Goal: Task Accomplishment & Management: Complete application form

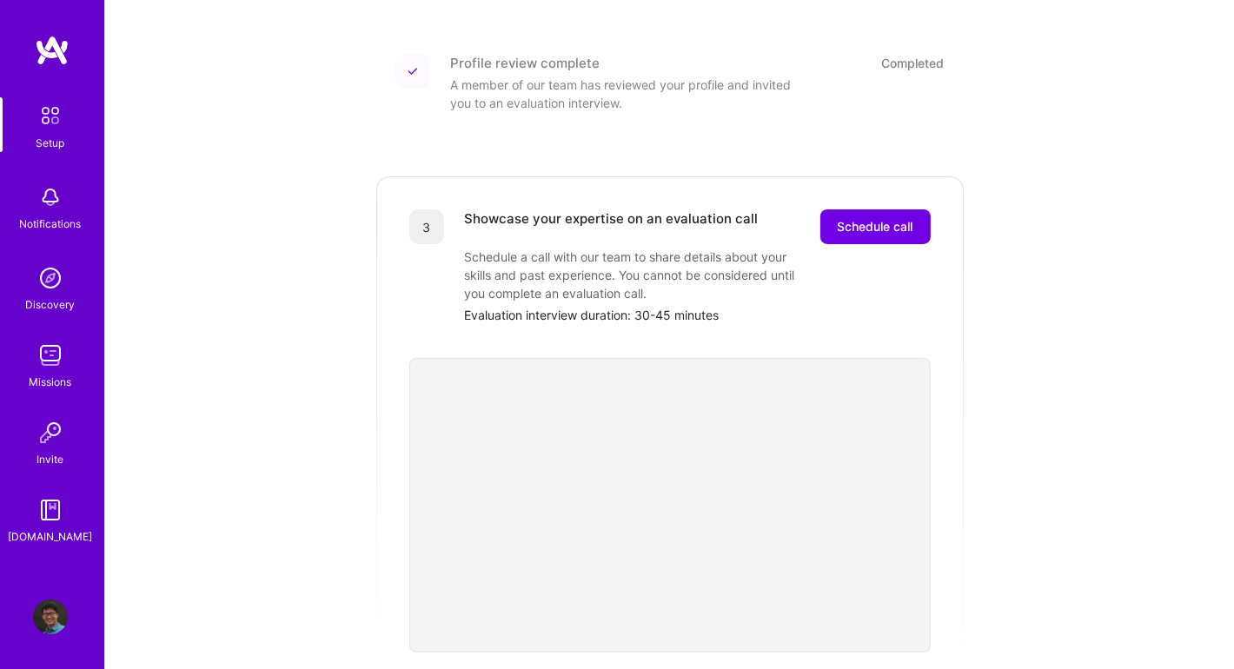
scroll to position [435, 0]
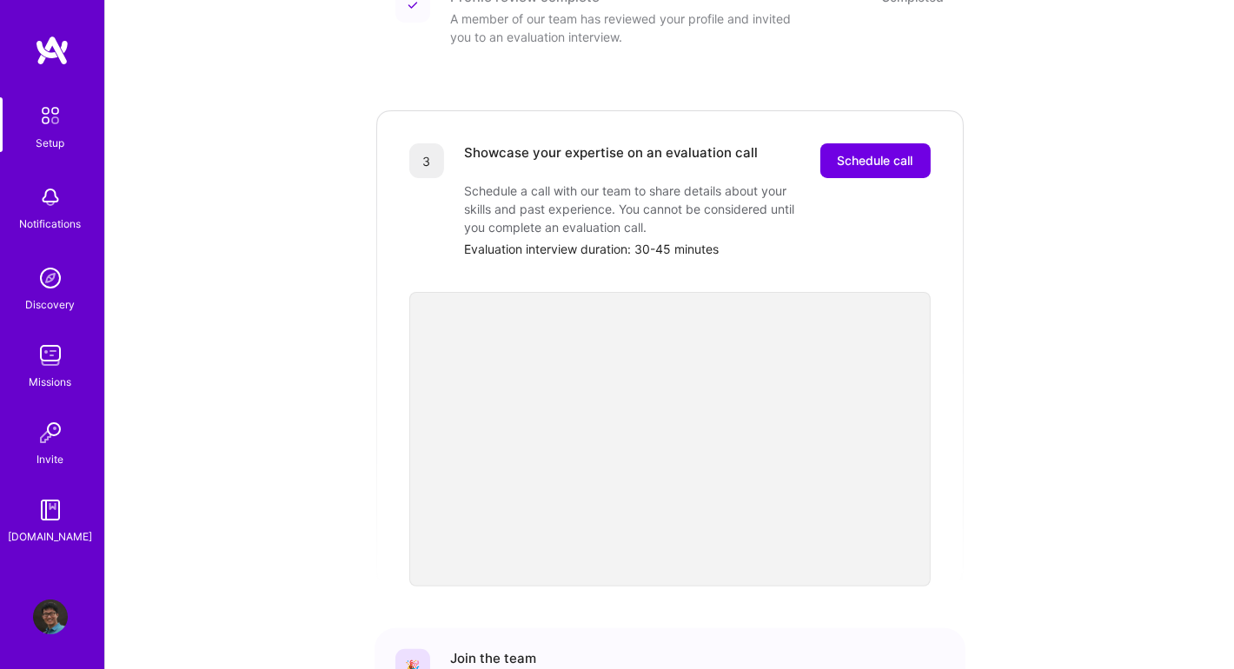
click at [695, 447] on div "Getting started as an A.Team Builder Complete the steps below to request to joi…" at bounding box center [670, 204] width 1078 height 1252
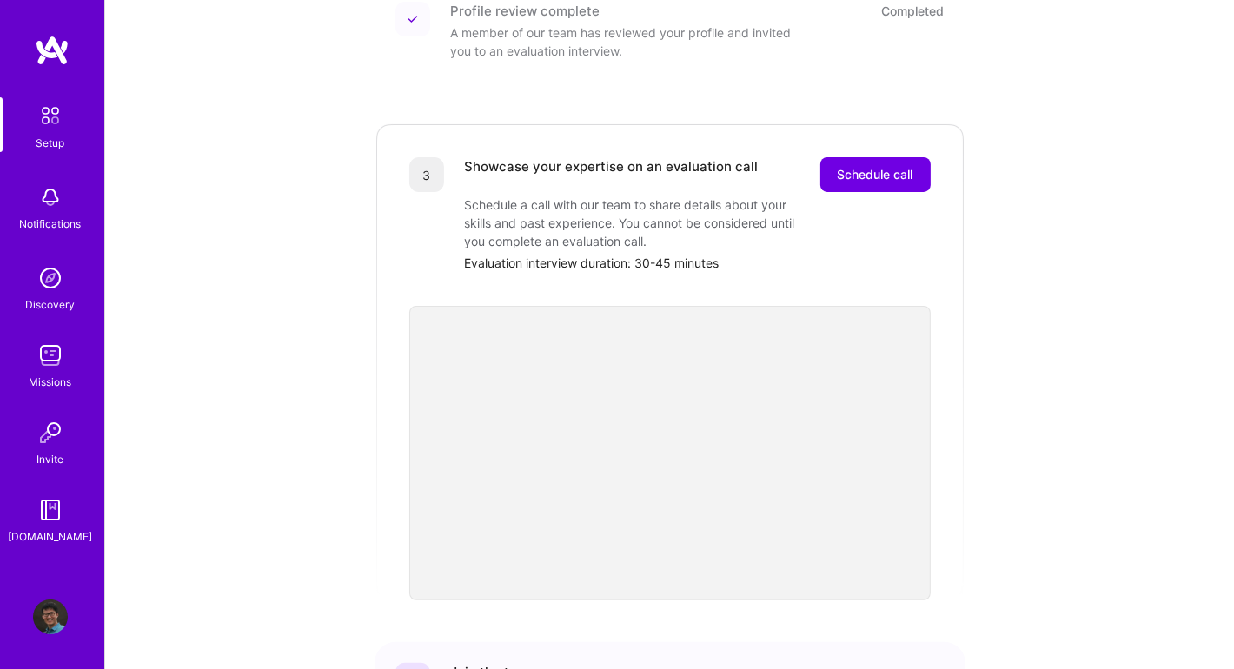
scroll to position [415, 0]
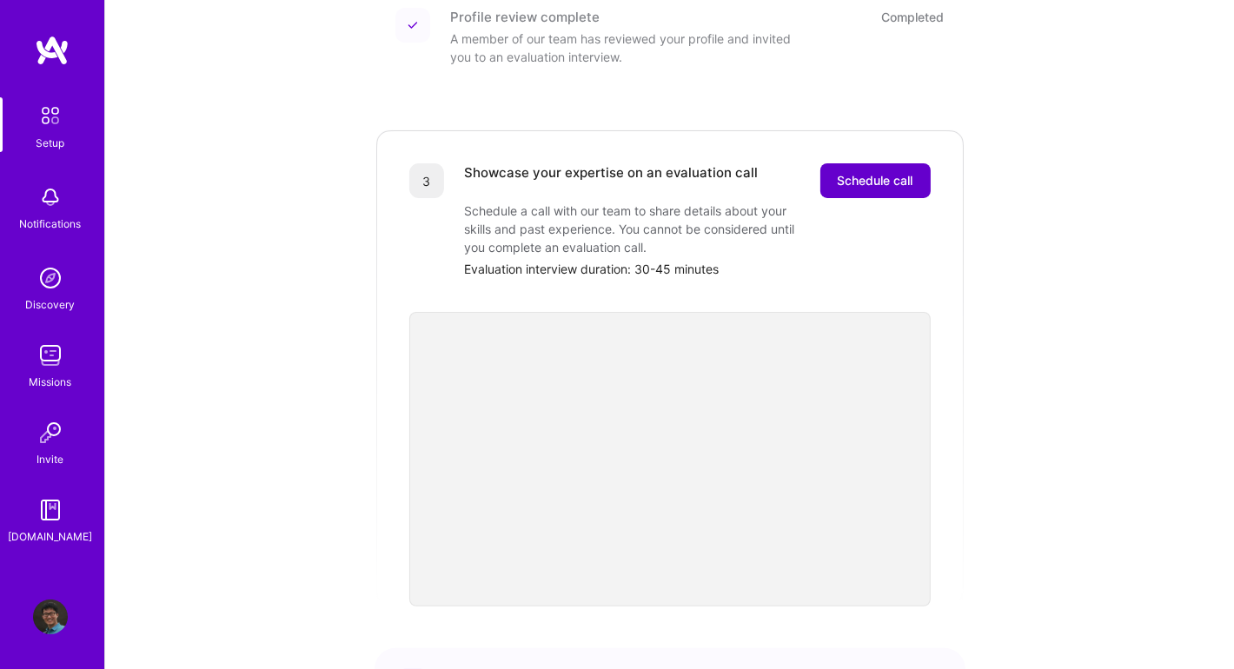
click at [695, 170] on button "Schedule call" at bounding box center [875, 180] width 110 height 35
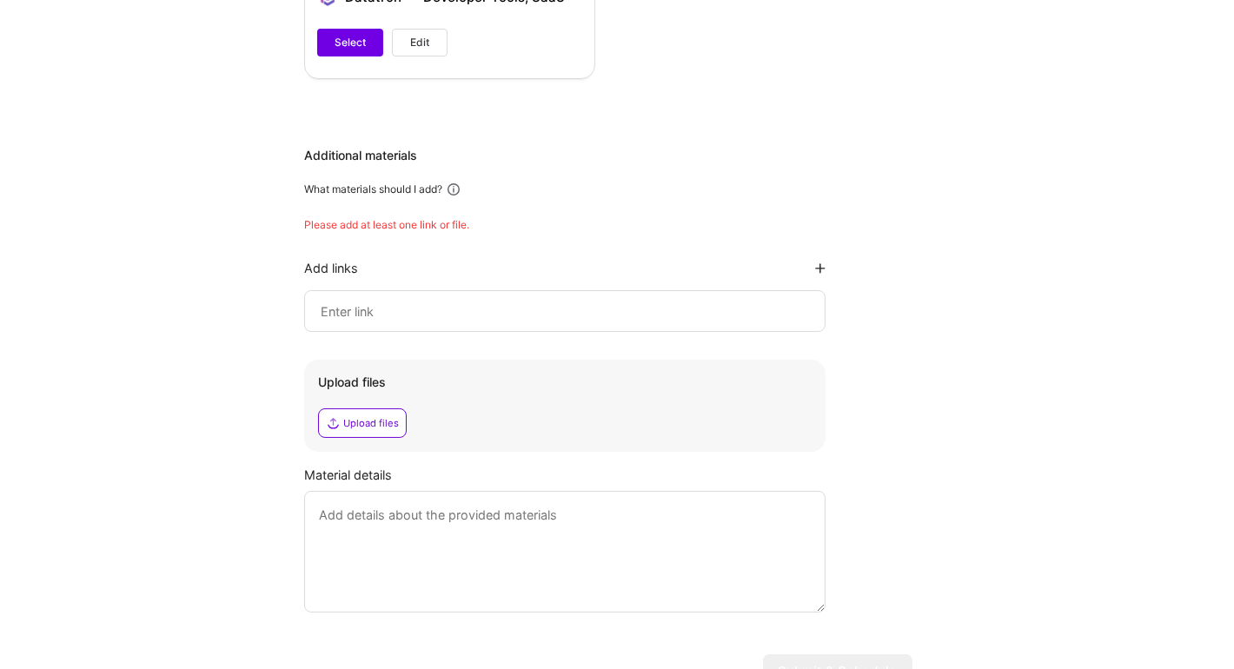
scroll to position [1912, 0]
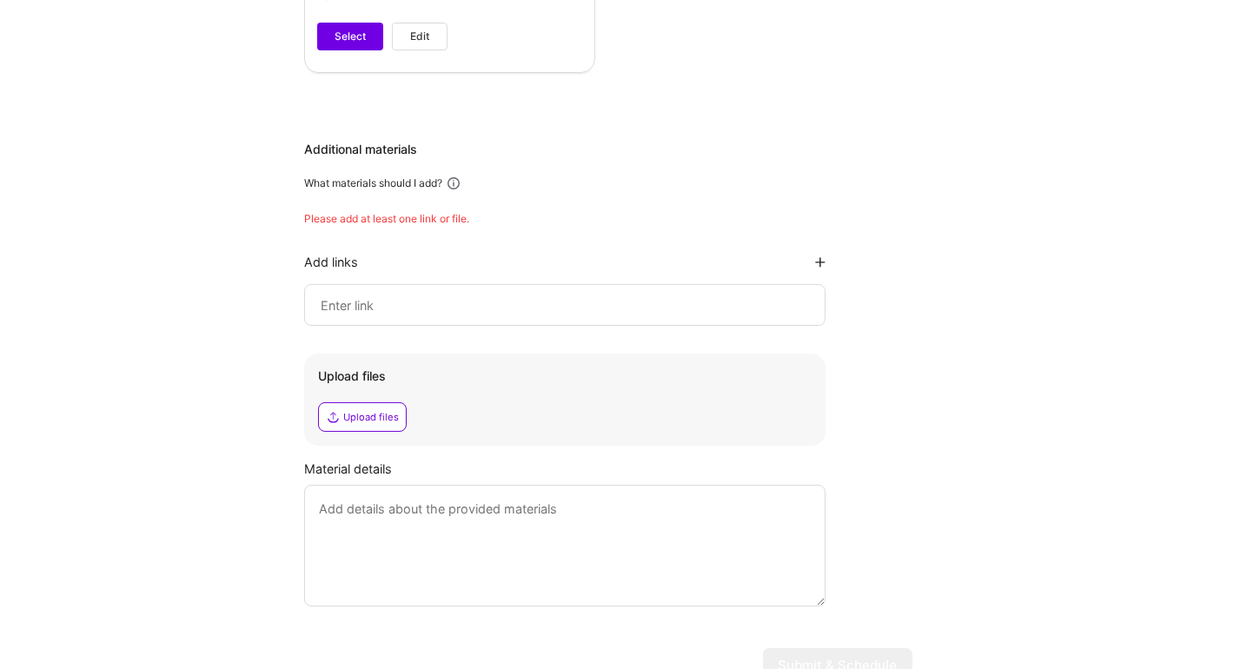
click at [641, 302] on input at bounding box center [565, 305] width 492 height 21
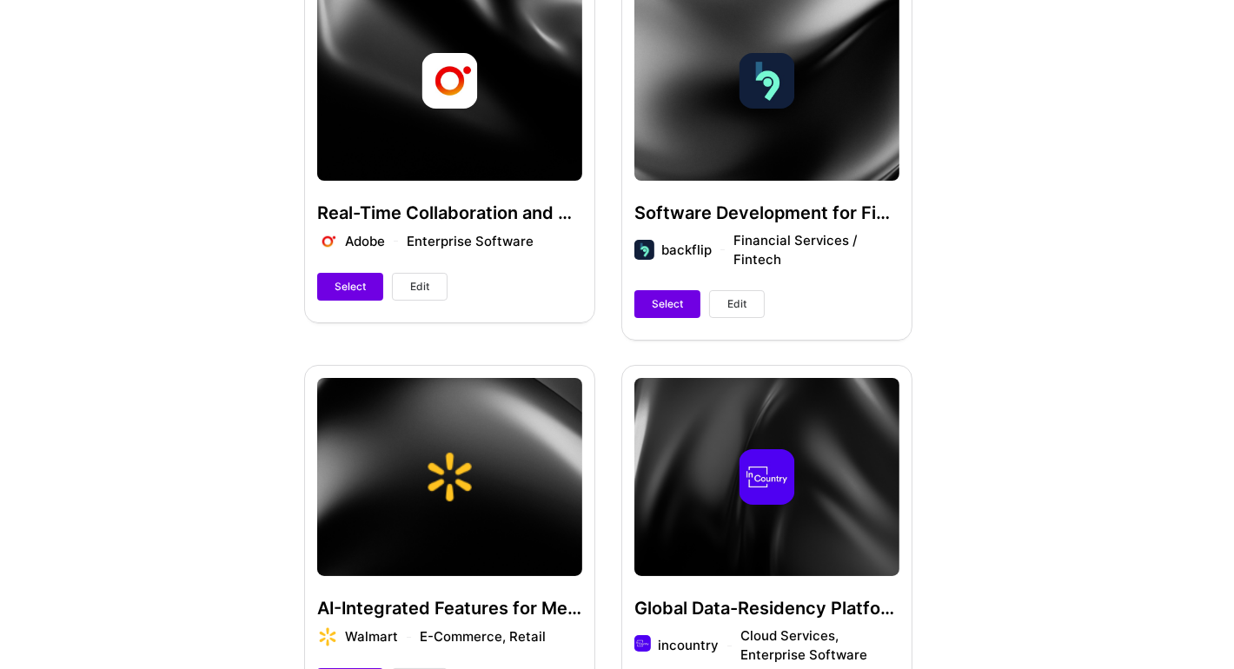
scroll to position [865, 0]
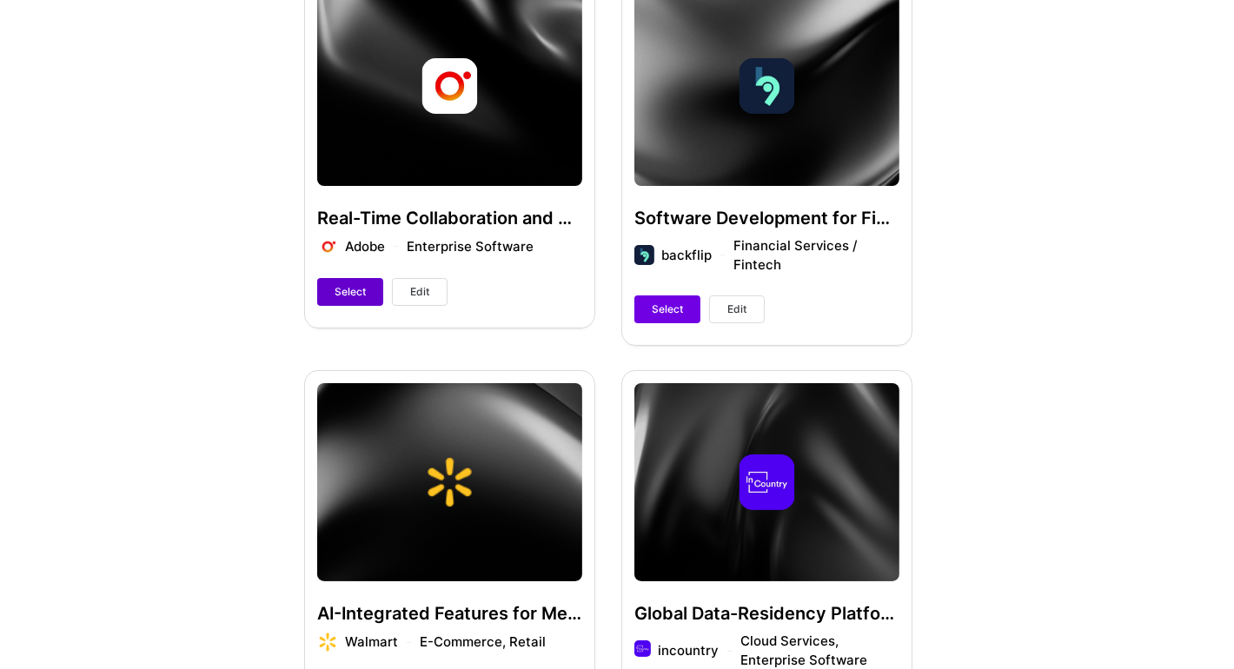
click at [365, 285] on span "Select" at bounding box center [350, 292] width 31 height 16
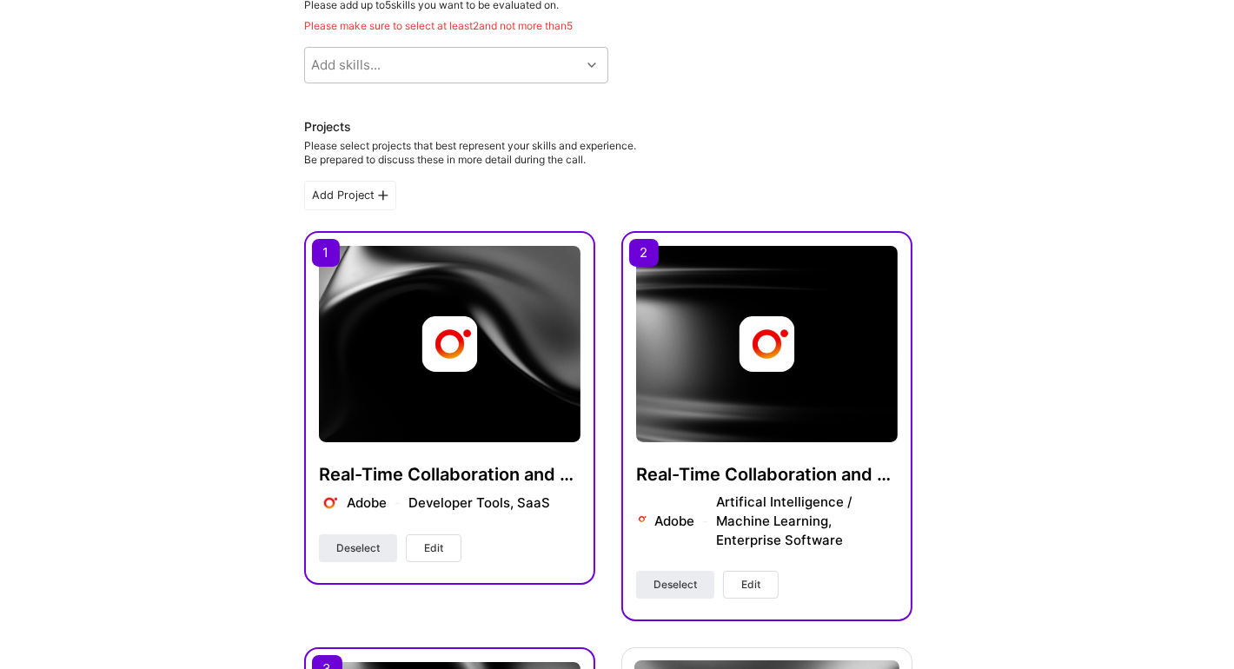
scroll to position [83, 0]
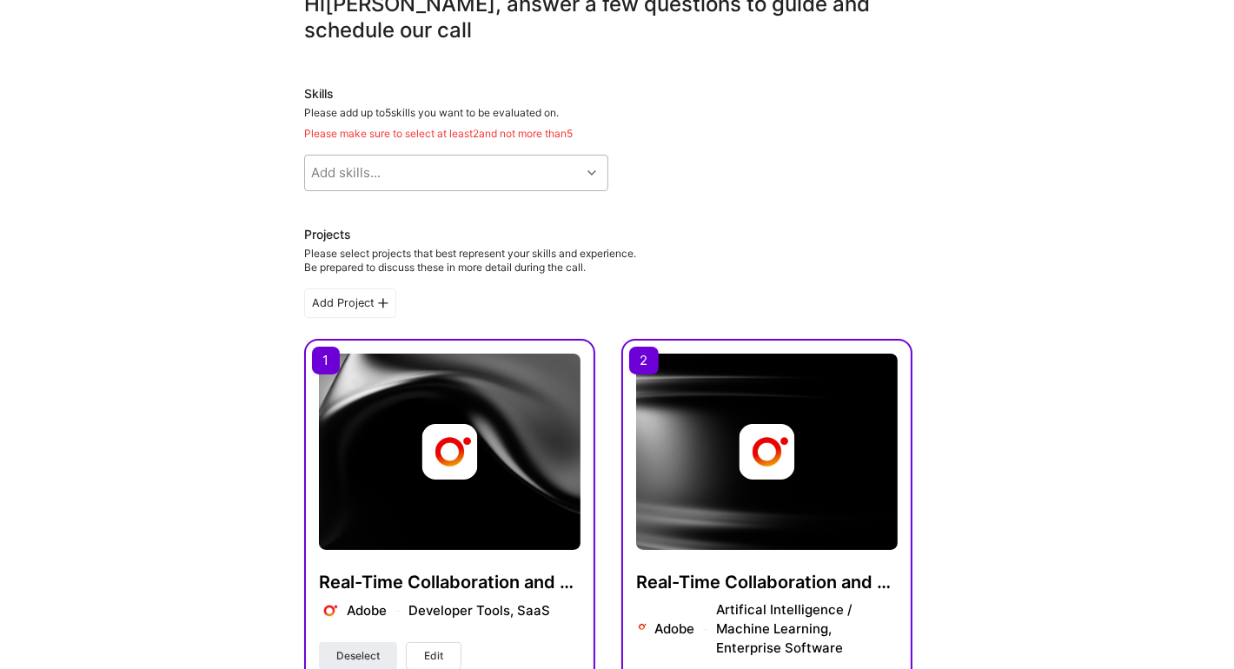
click at [515, 176] on div "Add skills..." at bounding box center [443, 173] width 276 height 35
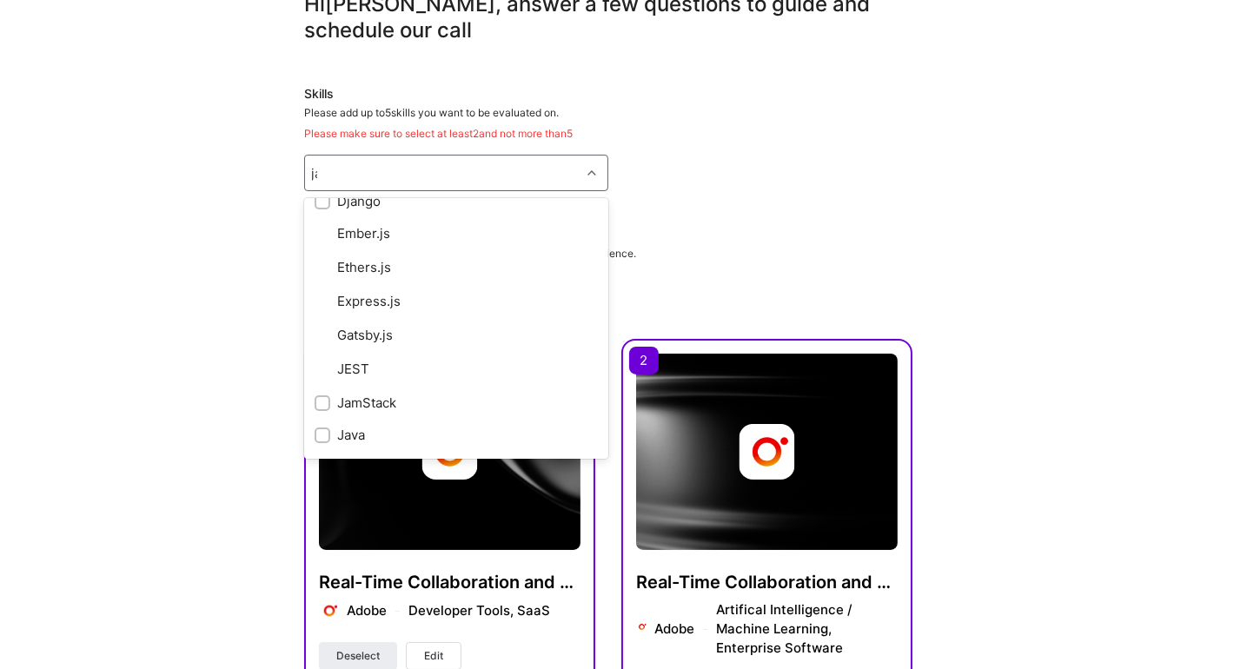
scroll to position [0, 0]
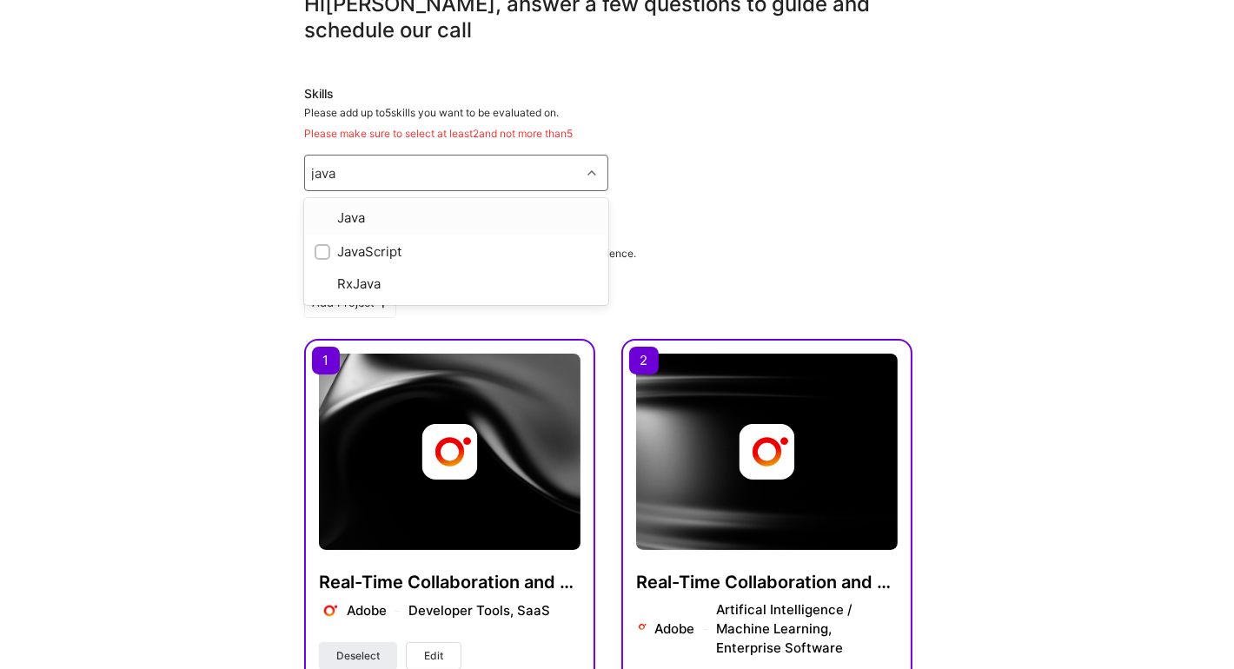
type input "javas"
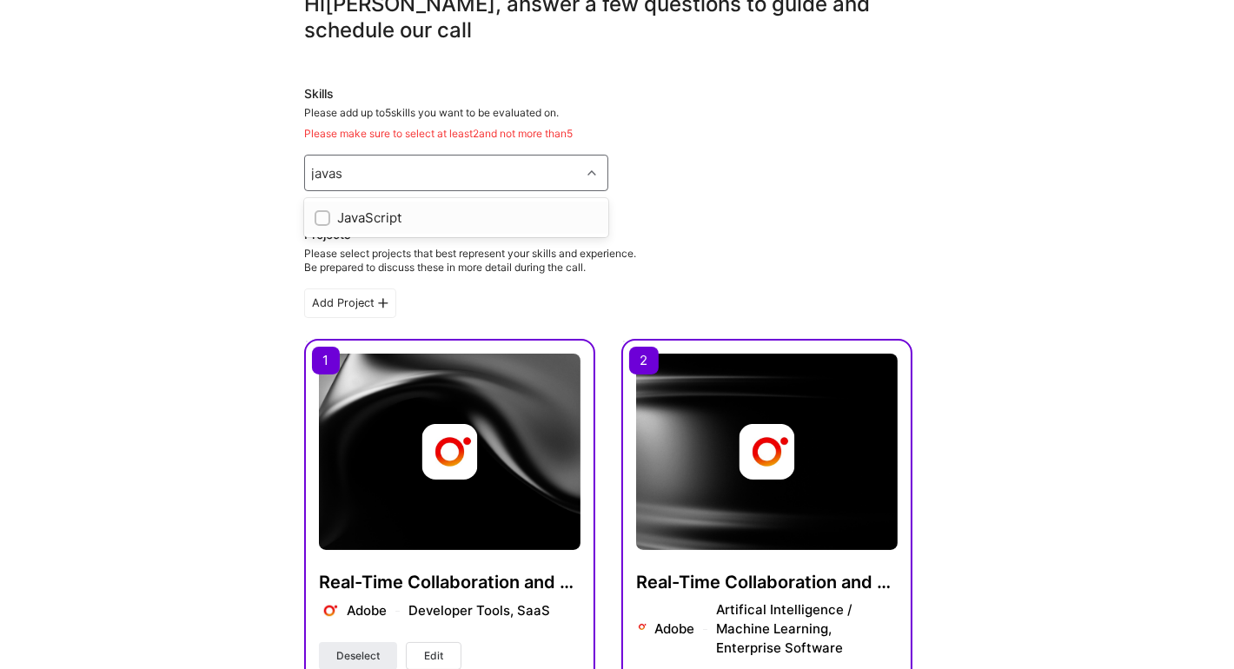
click at [381, 221] on div "JavaScript" at bounding box center [456, 218] width 283 height 18
checkbox input "true"
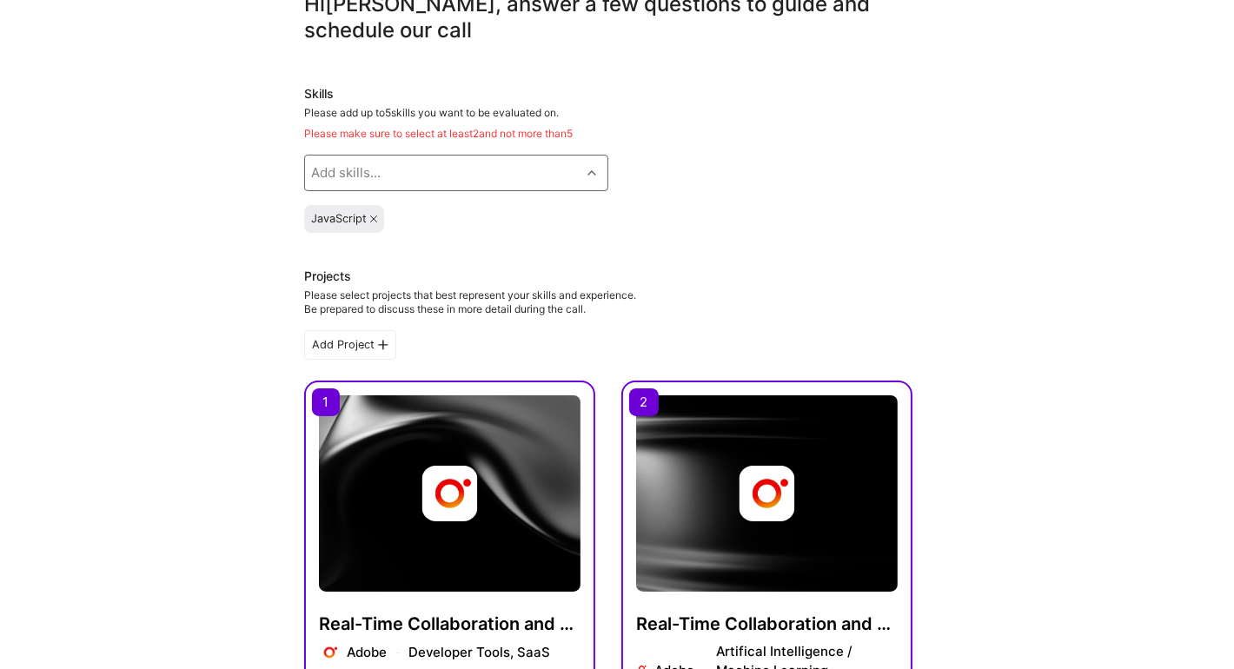
click at [430, 171] on div "Add skills..." at bounding box center [443, 173] width 276 height 35
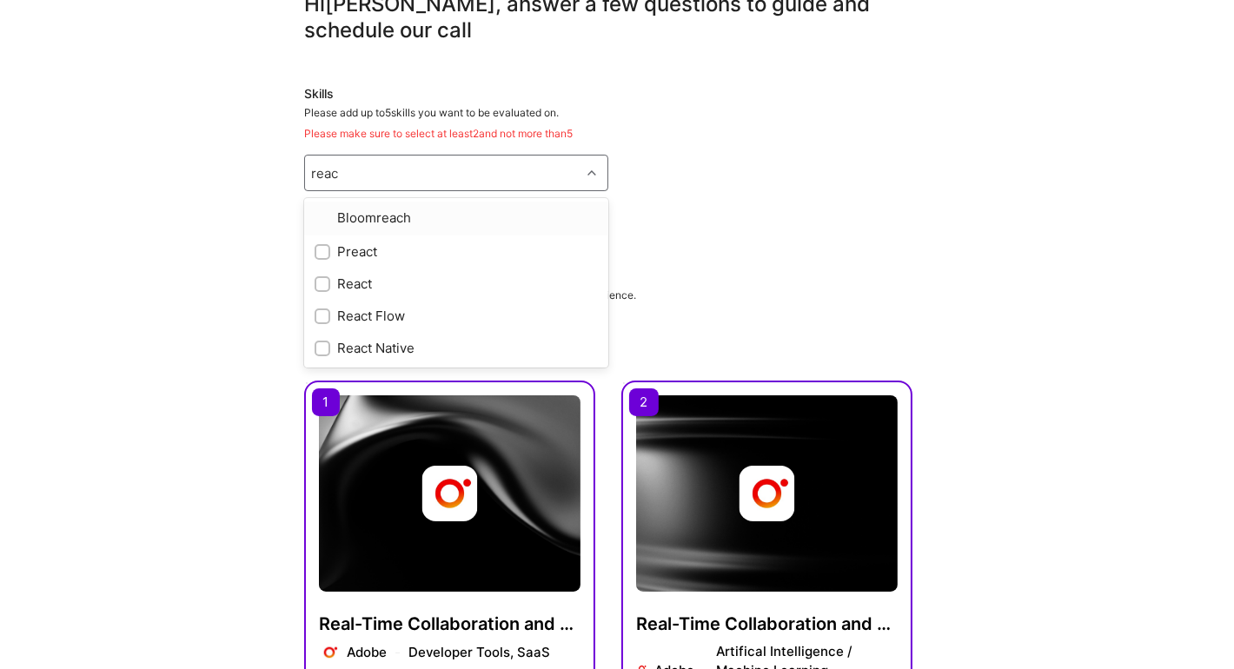
type input "react"
click at [337, 248] on div "React" at bounding box center [456, 250] width 283 height 18
checkbox input "true"
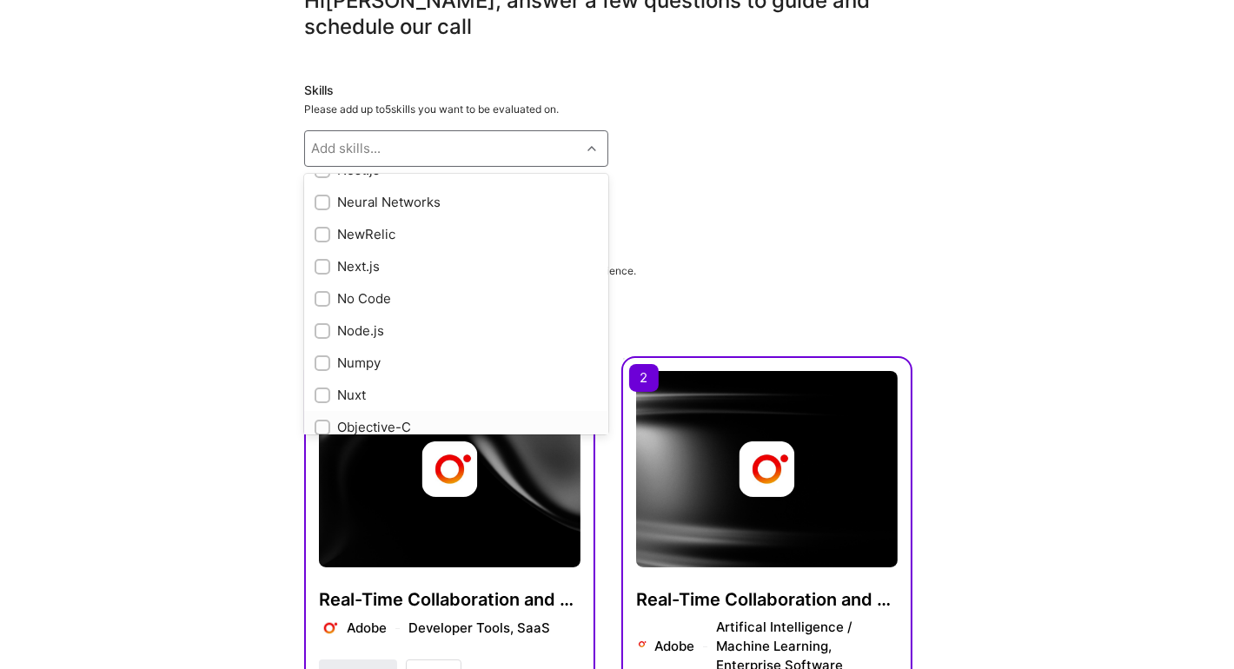
scroll to position [6257, 0]
click at [410, 270] on div "Next.js" at bounding box center [456, 271] width 283 height 18
checkbox input "true"
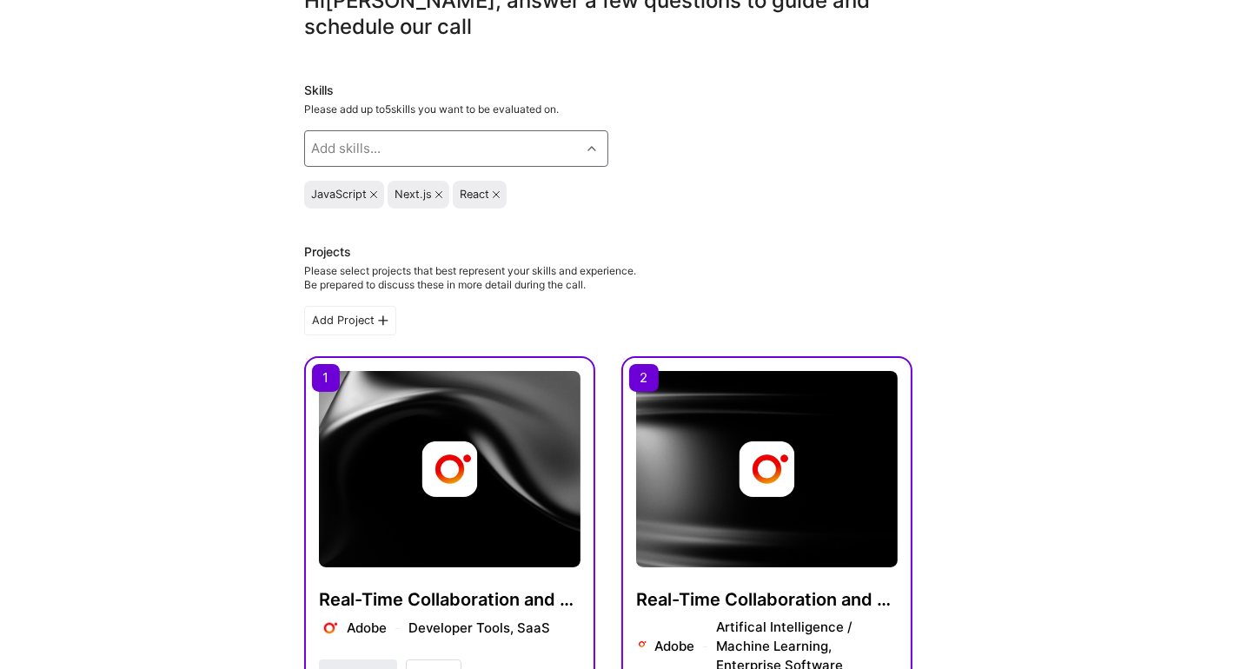
click at [450, 154] on div "Add skills..." at bounding box center [443, 148] width 276 height 35
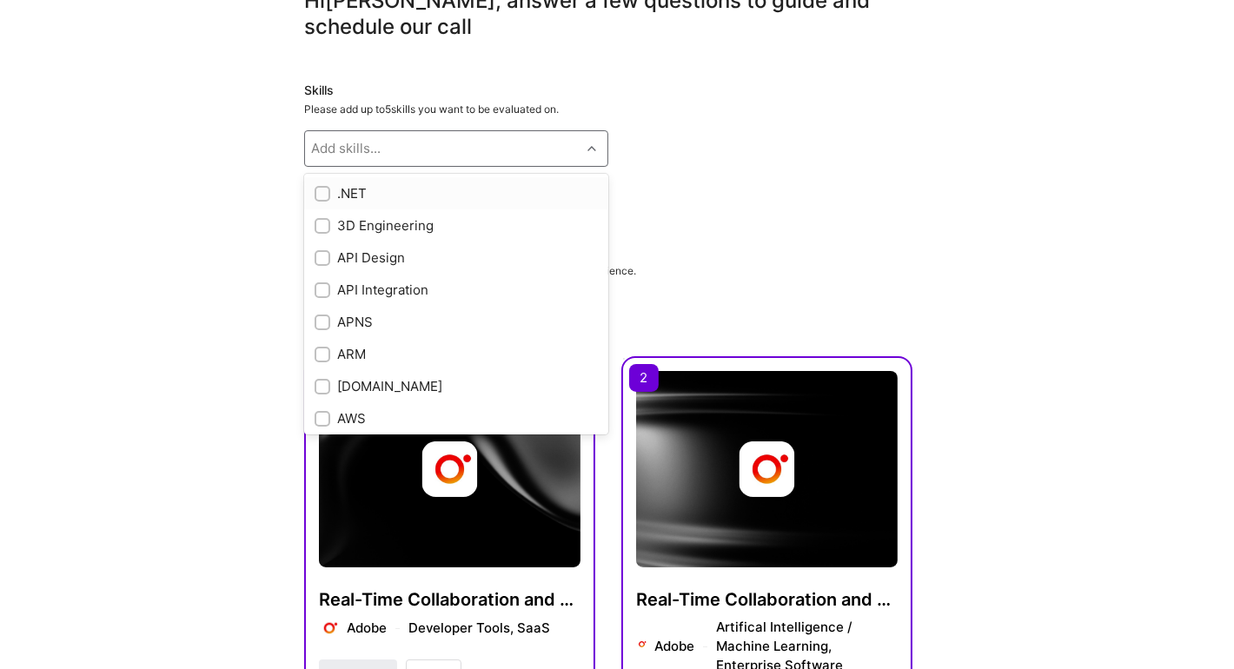
click at [458, 153] on div "Add skills..." at bounding box center [443, 148] width 276 height 35
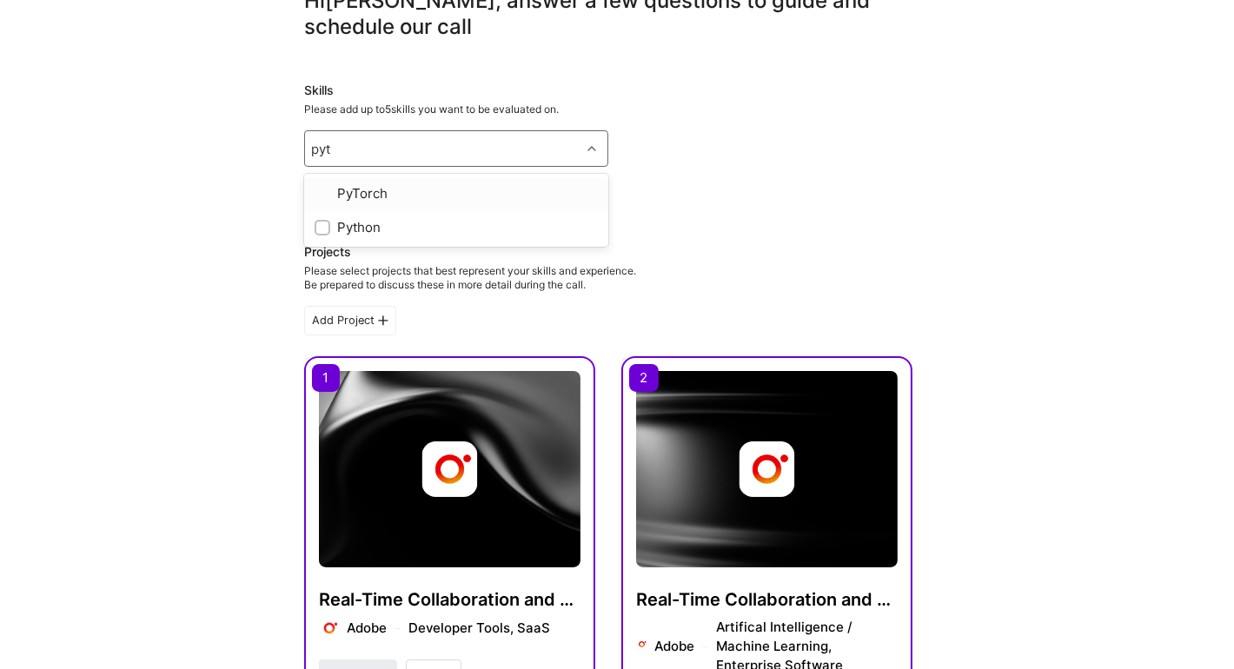
type input "pyth"
click at [425, 188] on div "Python" at bounding box center [456, 193] width 283 height 18
checkbox input "true"
click at [667, 136] on div "Skills Please add up to 5 skills you want to be evaluated on. Add skills... Jav…" at bounding box center [608, 145] width 608 height 127
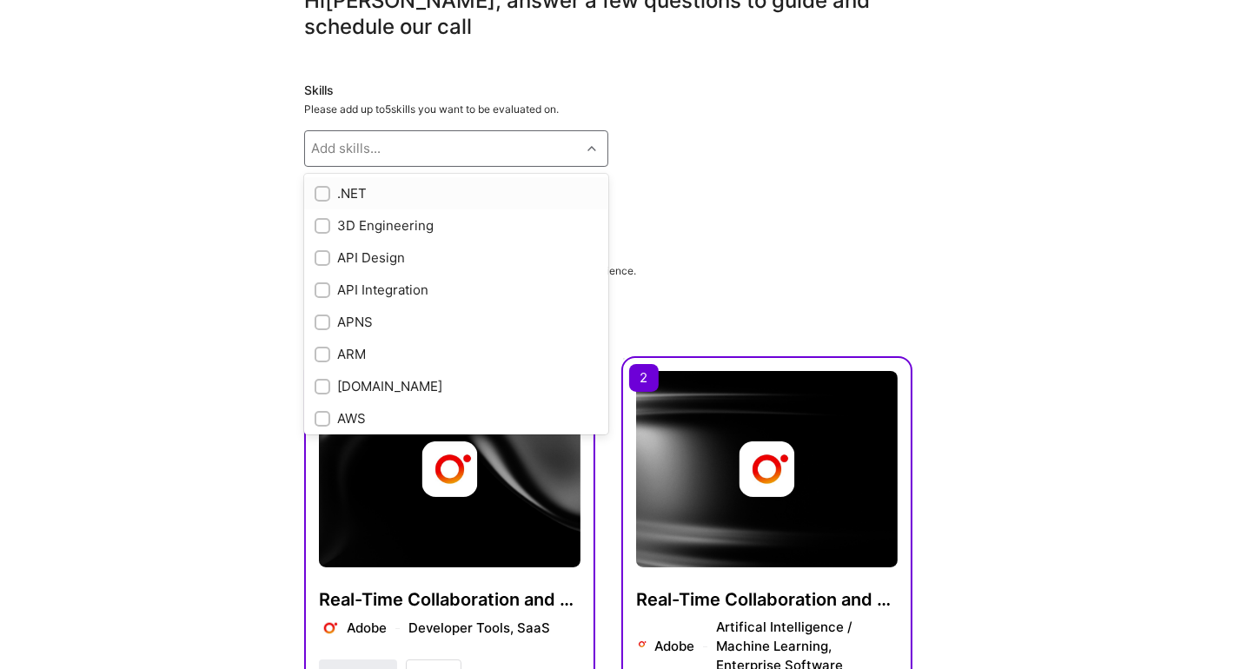
click at [429, 148] on div "Add skills..." at bounding box center [443, 148] width 276 height 35
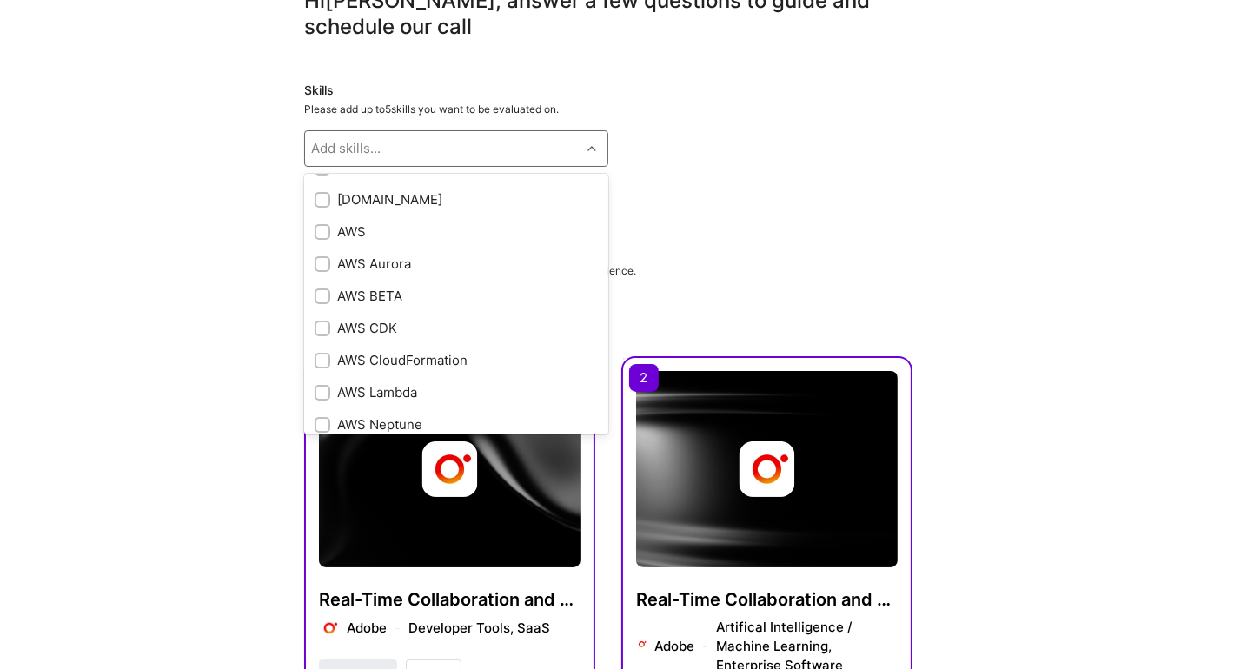
scroll to position [173, 0]
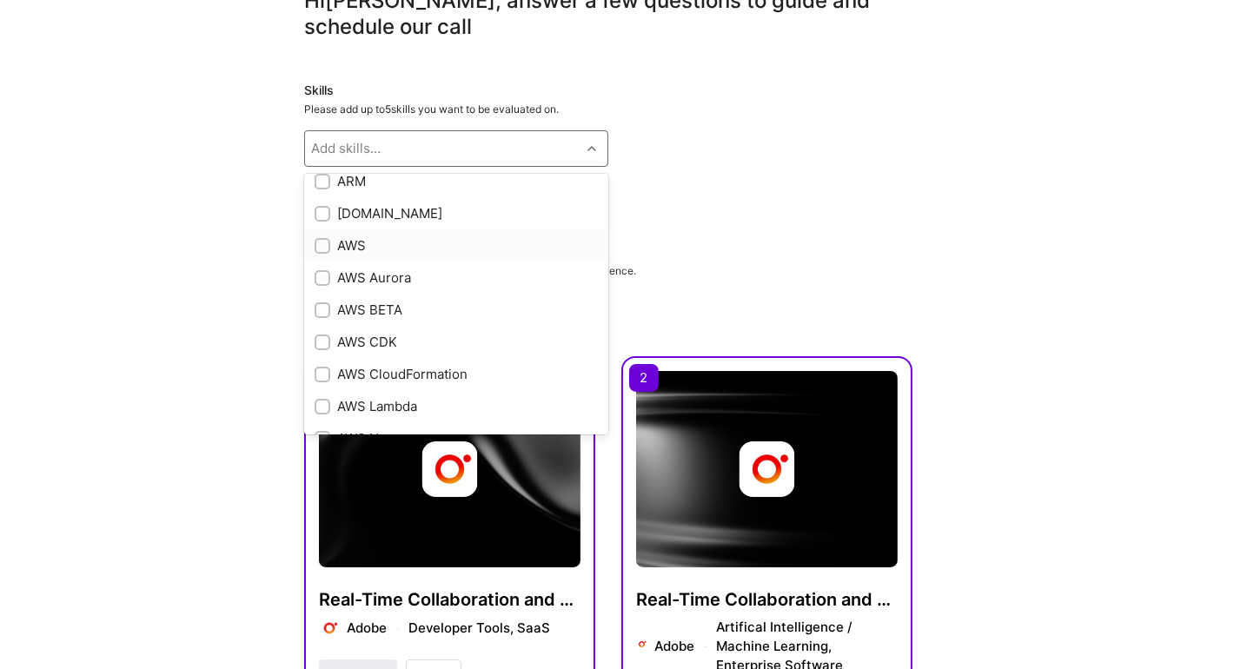
click at [393, 237] on div "AWS" at bounding box center [456, 245] width 283 height 18
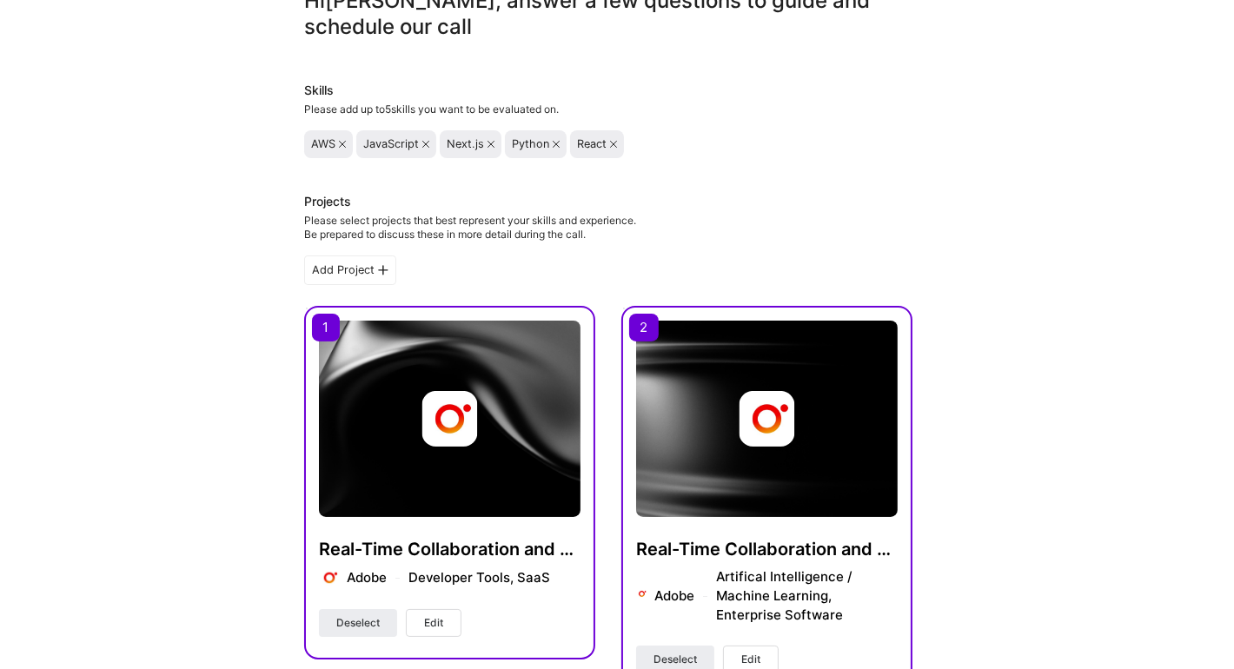
click at [342, 141] on icon at bounding box center [342, 144] width 7 height 7
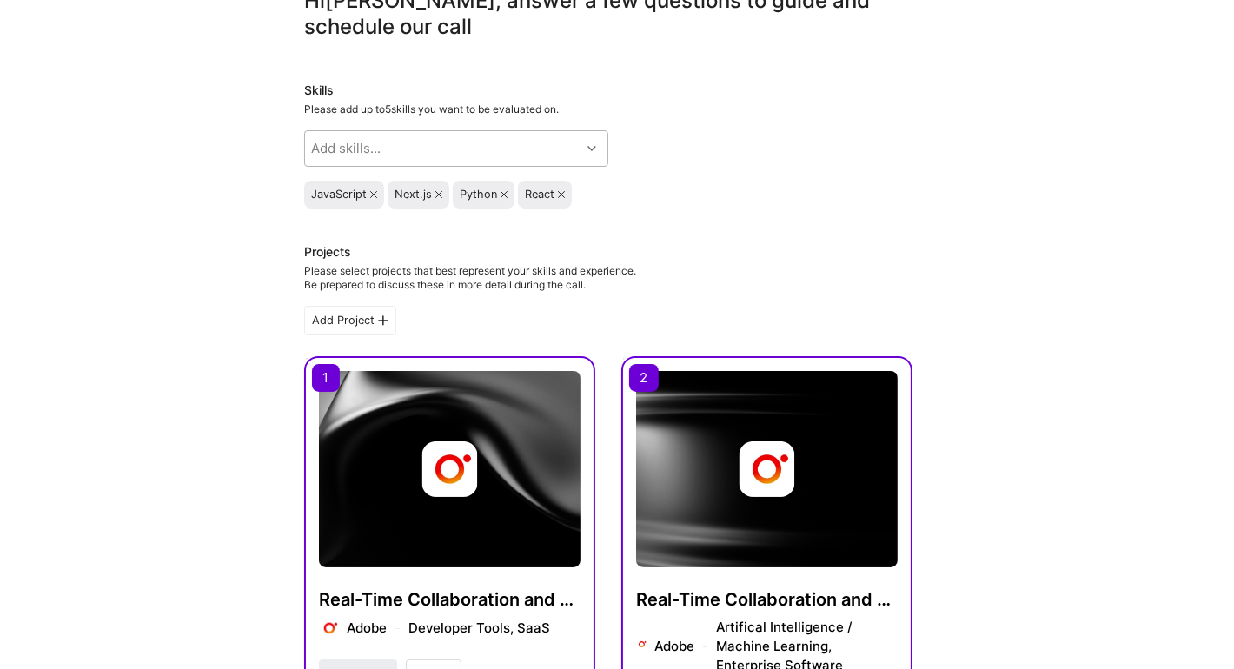
click at [390, 147] on div "Add skills..." at bounding box center [443, 148] width 276 height 35
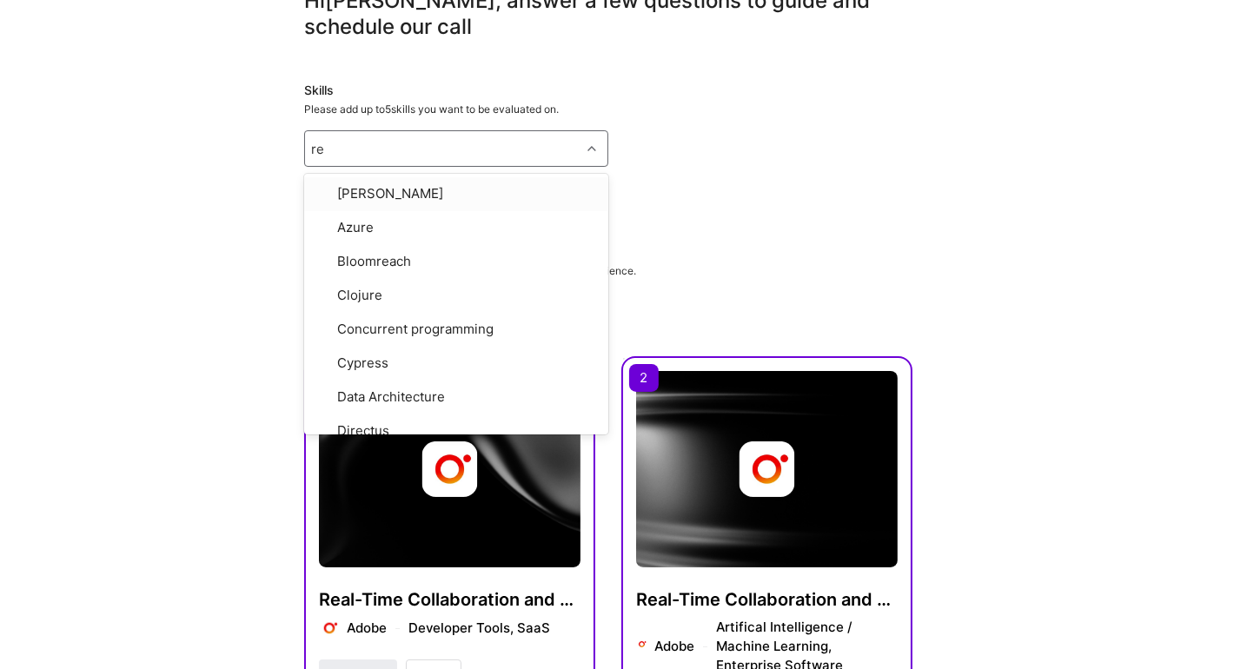
type input "red"
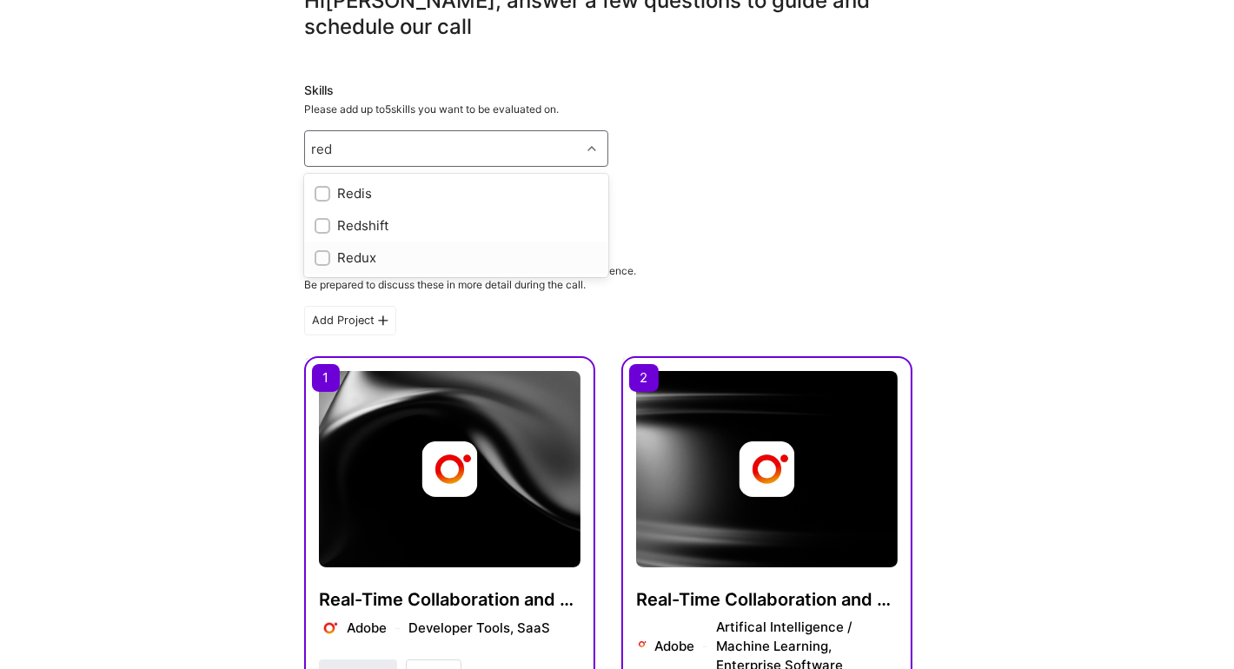
click at [355, 249] on div "Redux" at bounding box center [456, 258] width 283 height 18
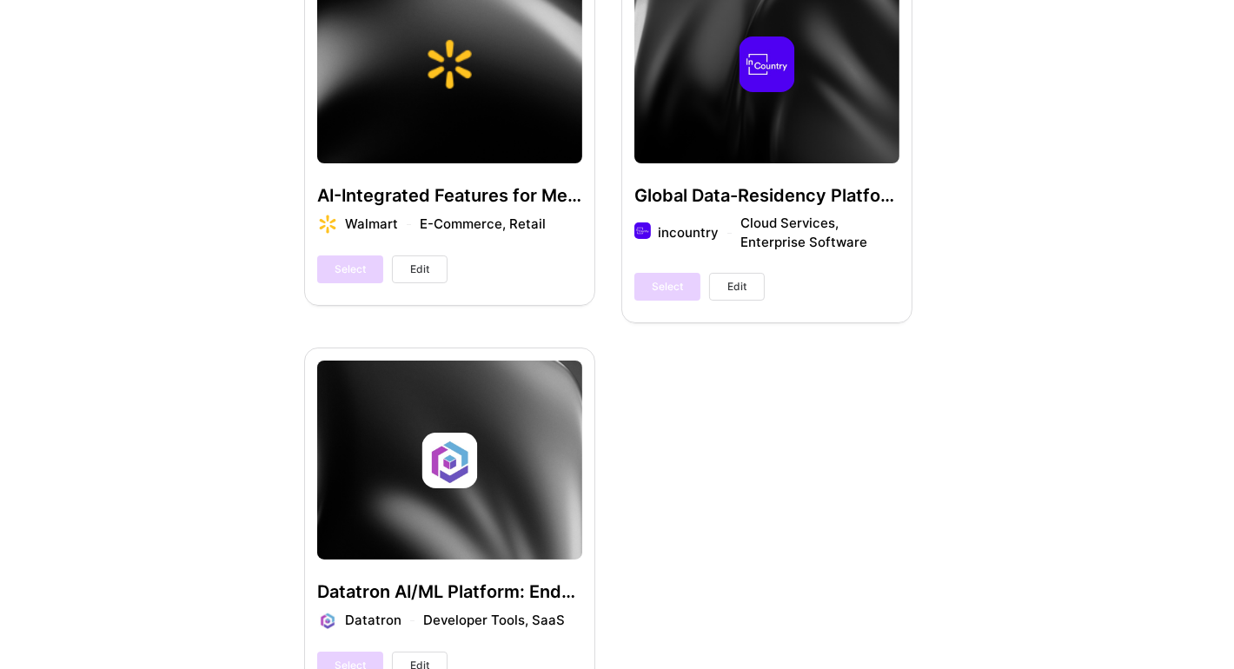
scroll to position [1478, 0]
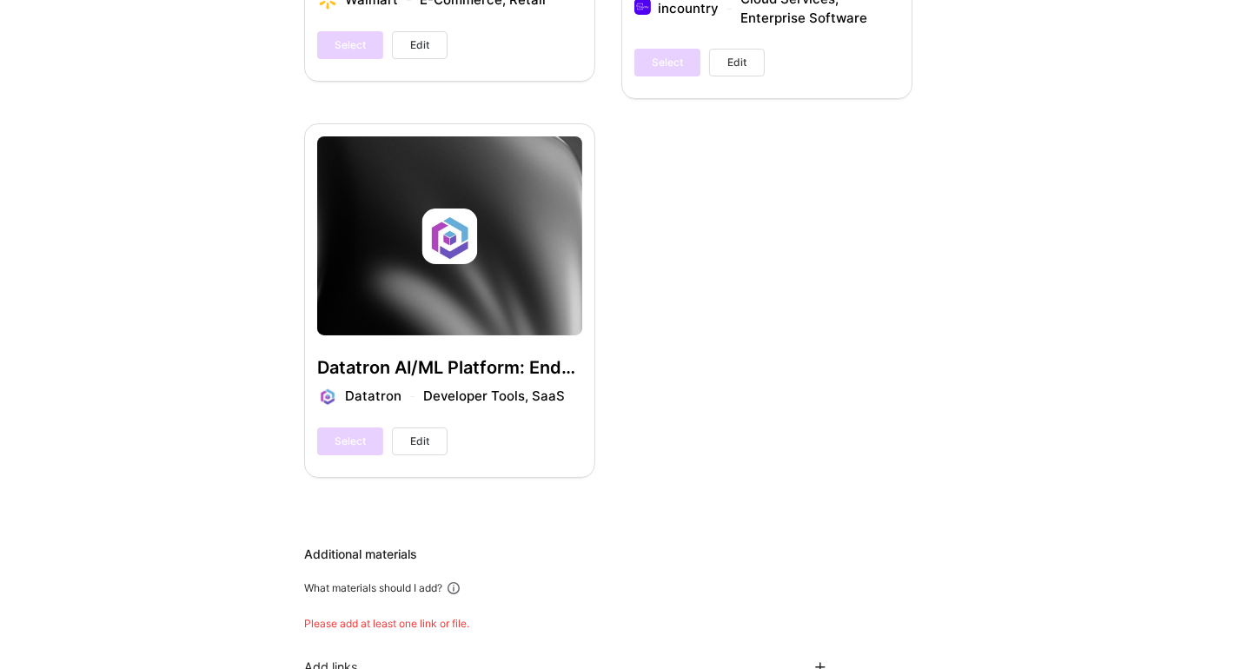
click at [332, 441] on div "Select Edit" at bounding box center [382, 442] width 130 height 28
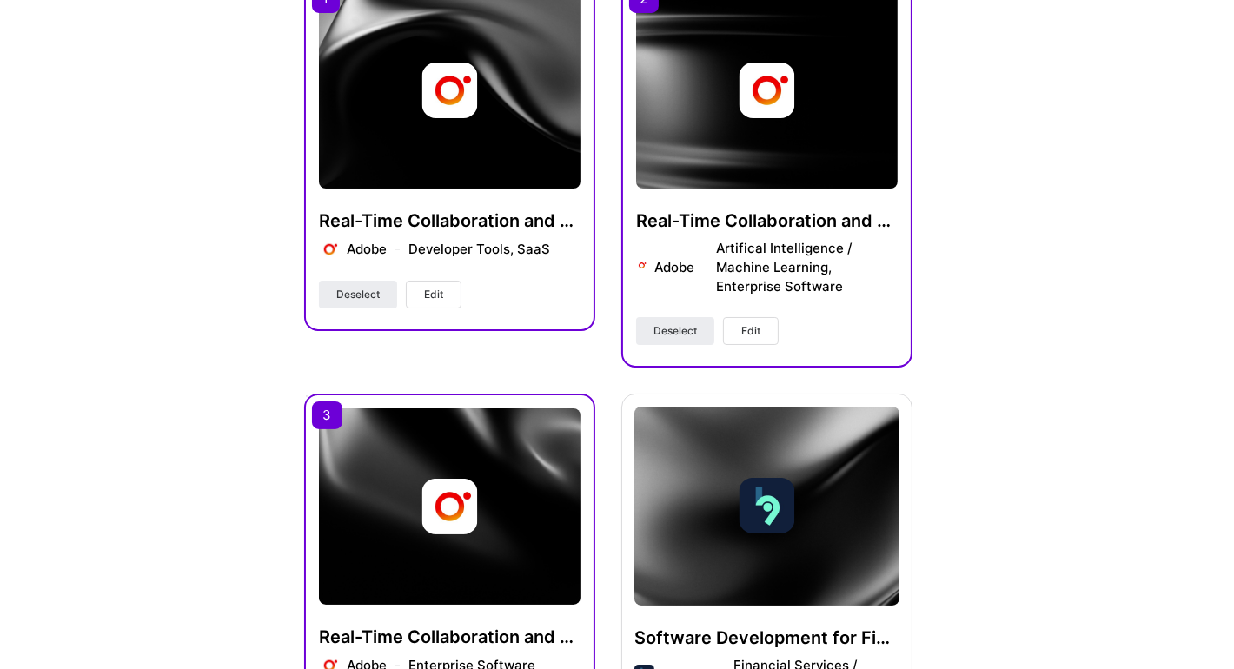
scroll to position [347, 0]
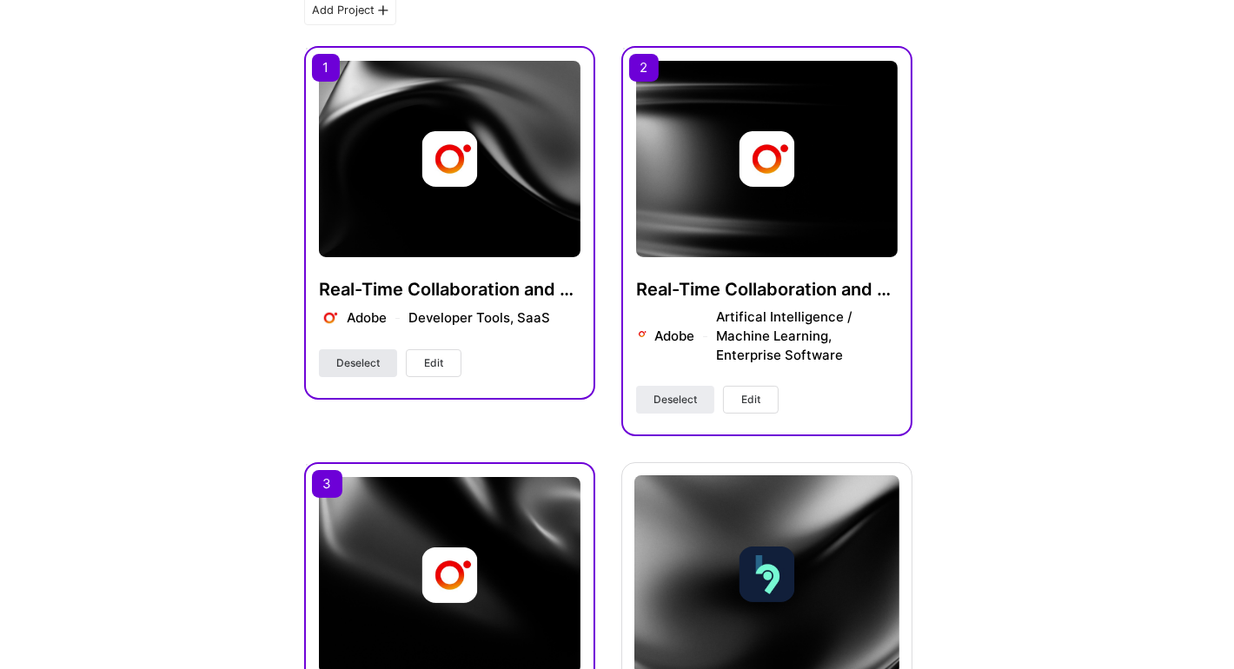
click at [370, 362] on span "Deselect" at bounding box center [357, 363] width 43 height 16
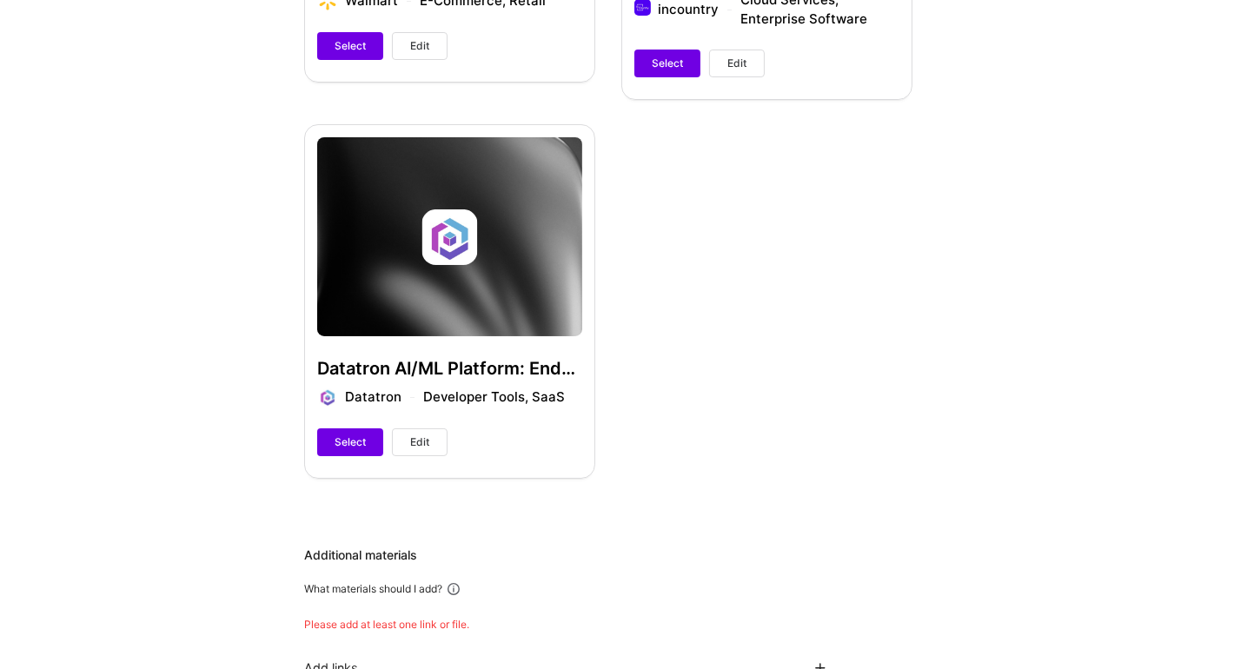
scroll to position [1478, 0]
click at [370, 436] on button "Select" at bounding box center [350, 442] width 66 height 28
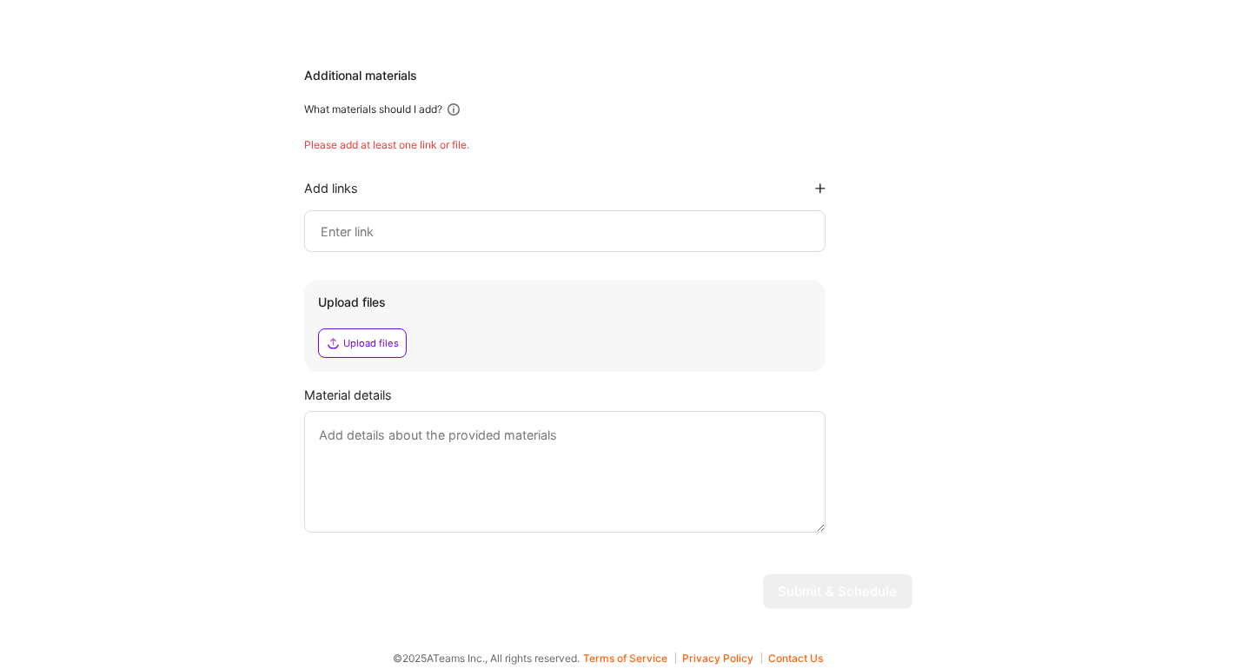
scroll to position [1967, 0]
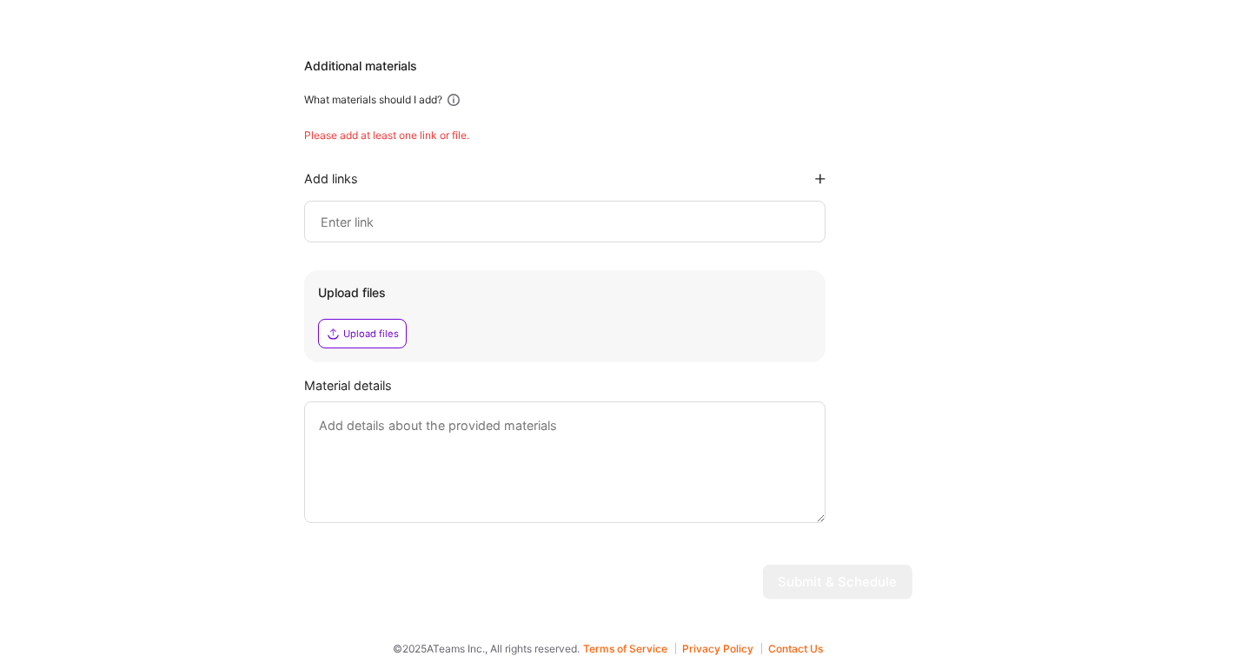
click at [431, 132] on div "Please add at least one link or file." at bounding box center [608, 136] width 608 height 14
click at [568, 215] on input at bounding box center [565, 221] width 492 height 21
paste input "https://datatron.com/"
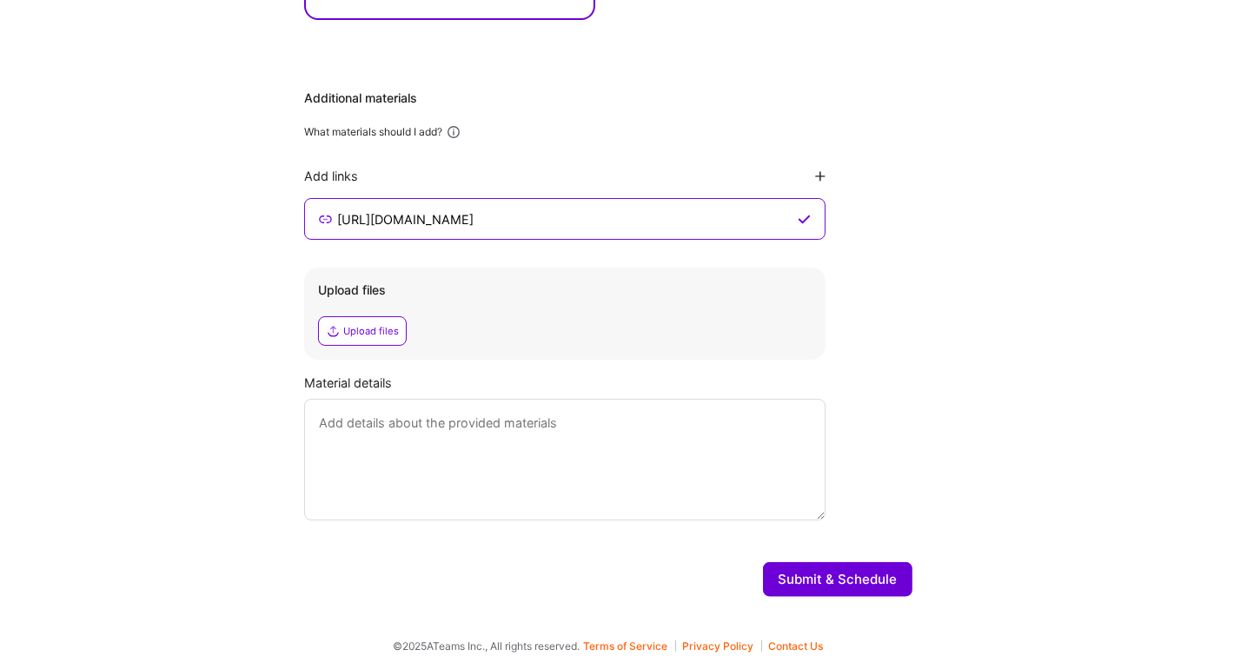
scroll to position [1931, 0]
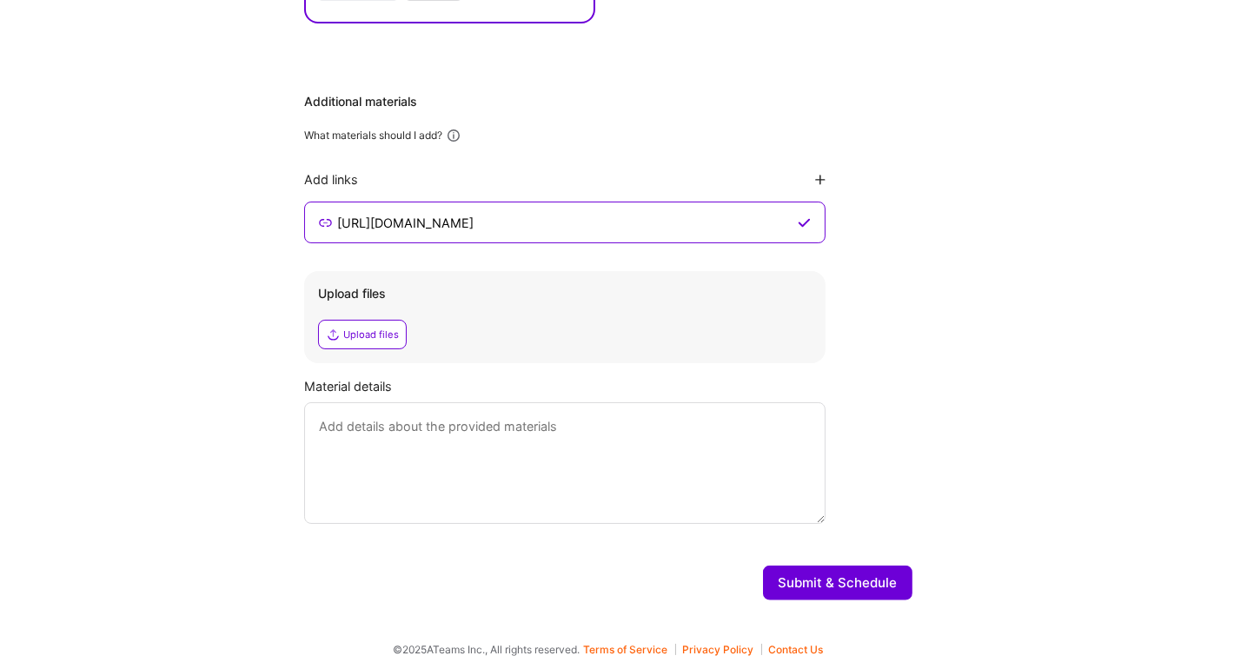
type input "https://datatron.com/"
click at [825, 176] on icon at bounding box center [820, 180] width 10 height 10
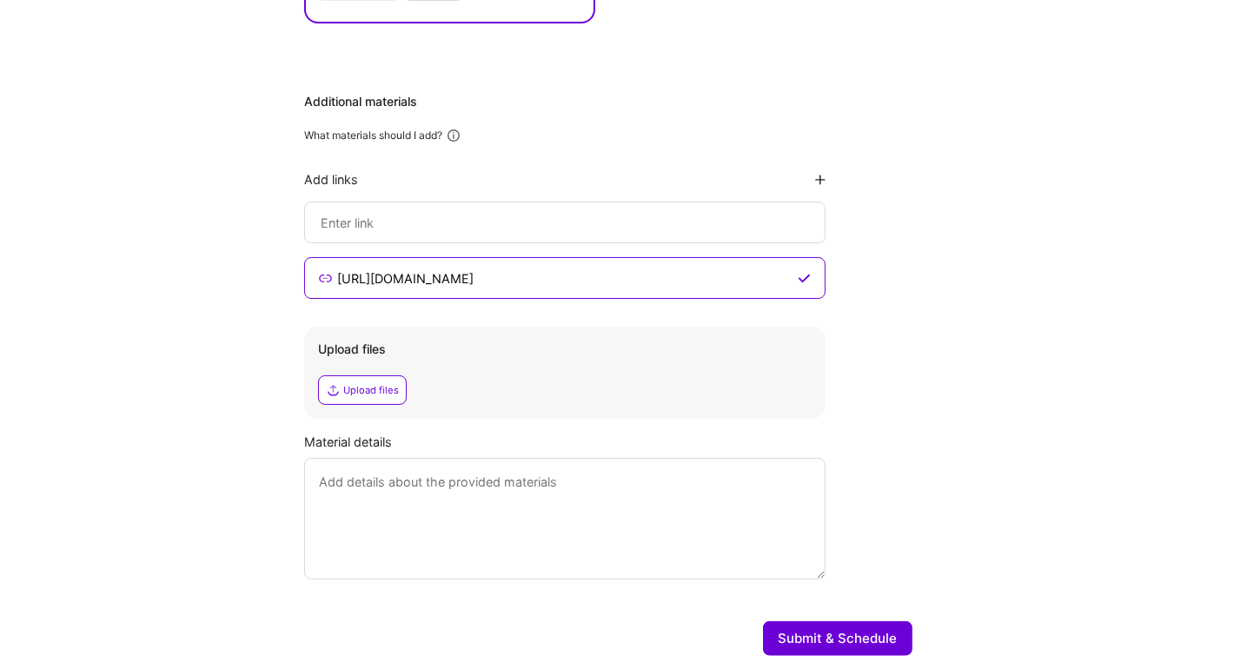
click at [740, 268] on input at bounding box center [564, 278] width 459 height 21
click at [378, 507] on textarea at bounding box center [564, 519] width 521 height 122
paste textarea "https://firefly.adobe.com/"
type textarea "https://firefly.adobe.com/"
click at [477, 268] on input at bounding box center [564, 278] width 459 height 21
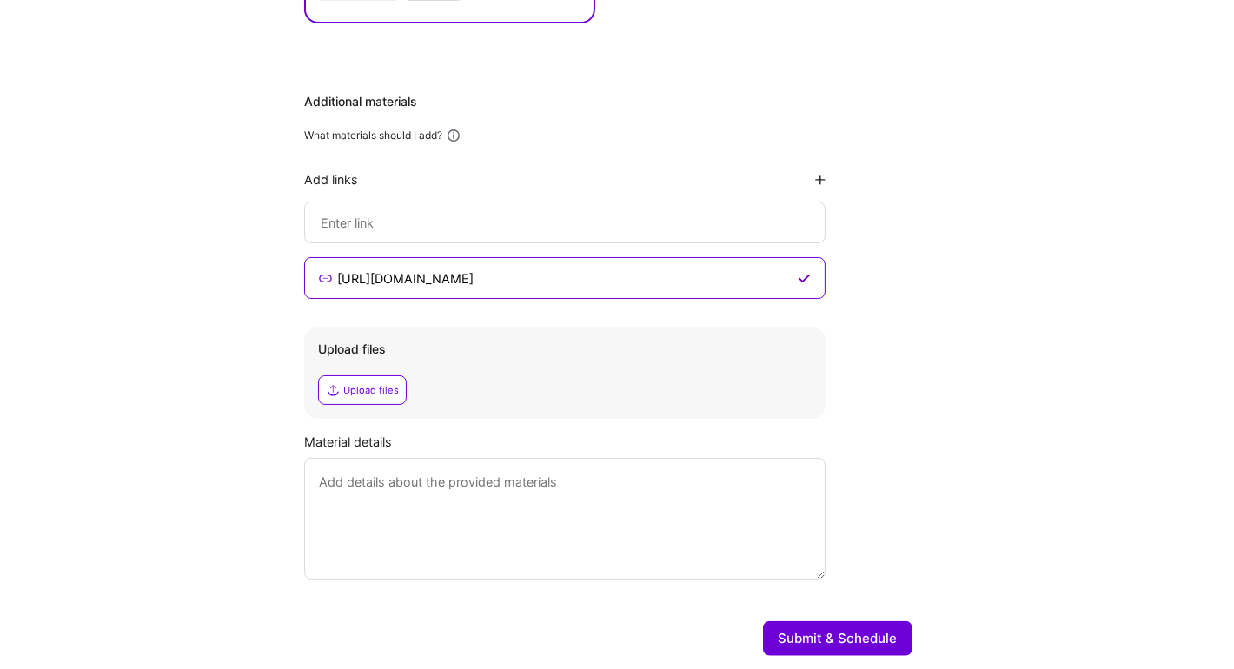
paste input "https://firefly.adobe.com/"
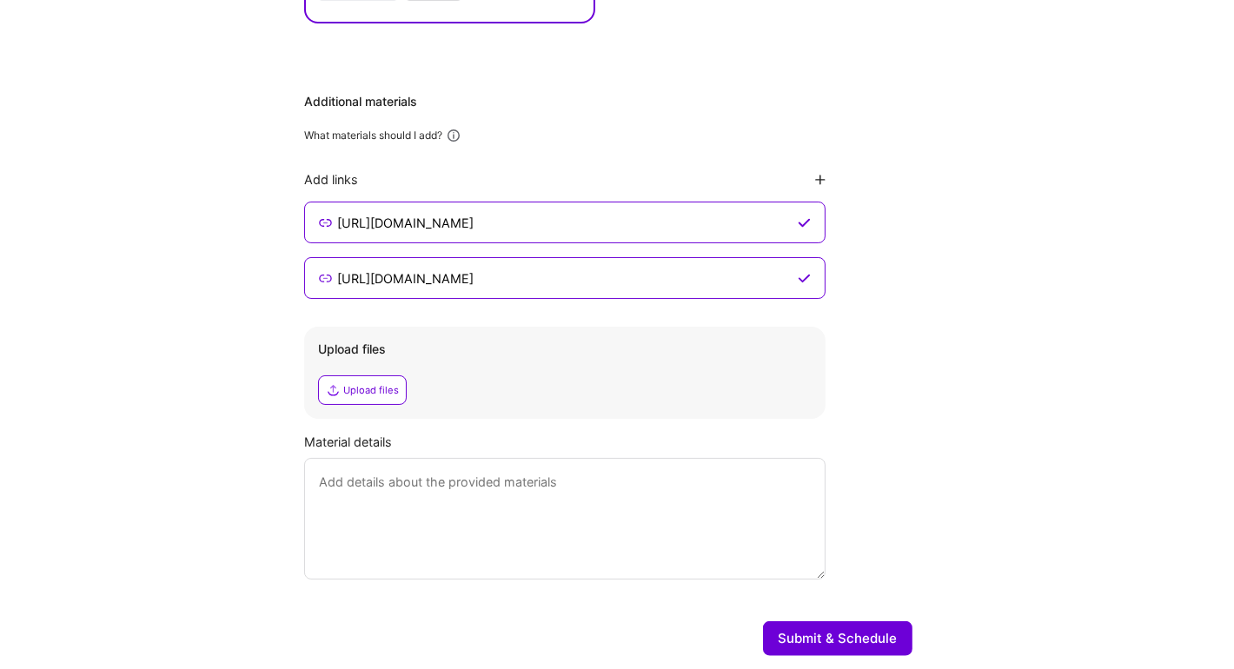
type input "https://firefly.adobe.com/"
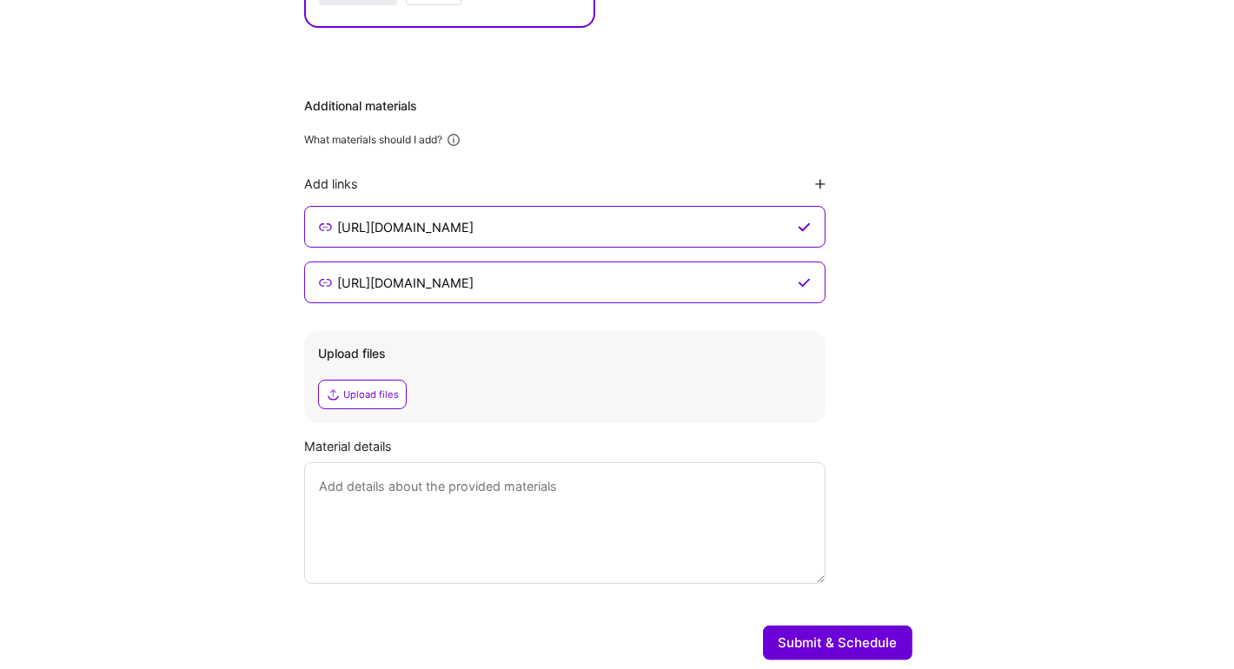
scroll to position [1988, 0]
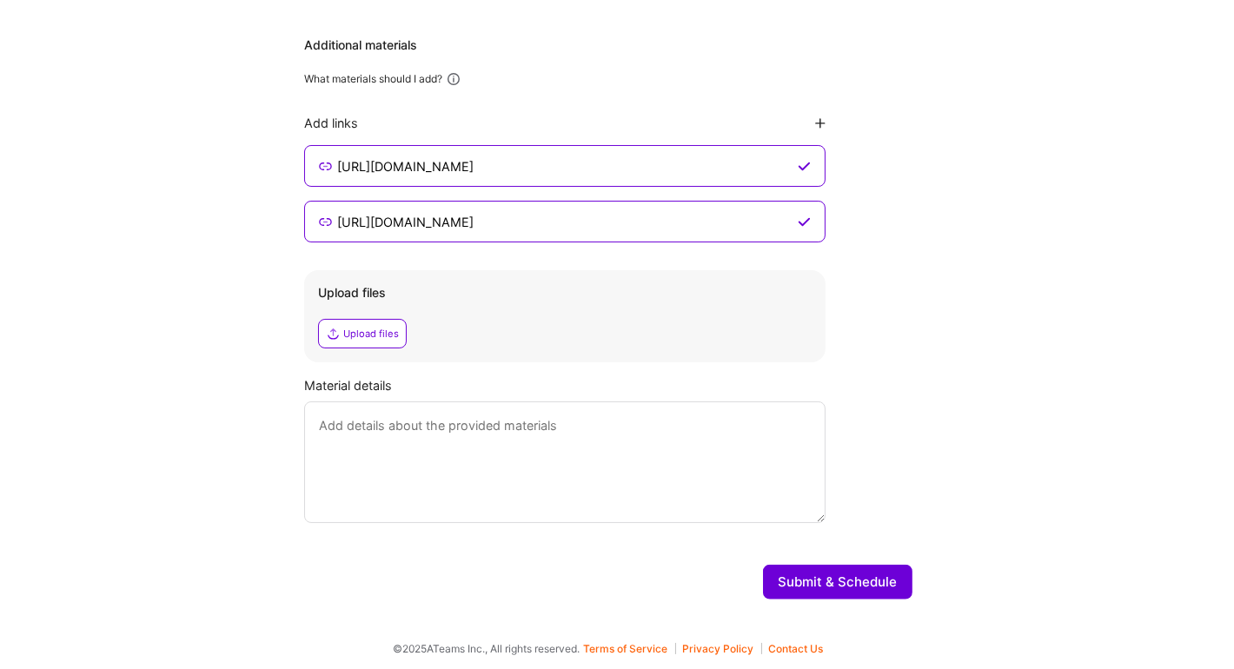
click at [829, 572] on button "Submit & Schedule" at bounding box center [837, 582] width 149 height 35
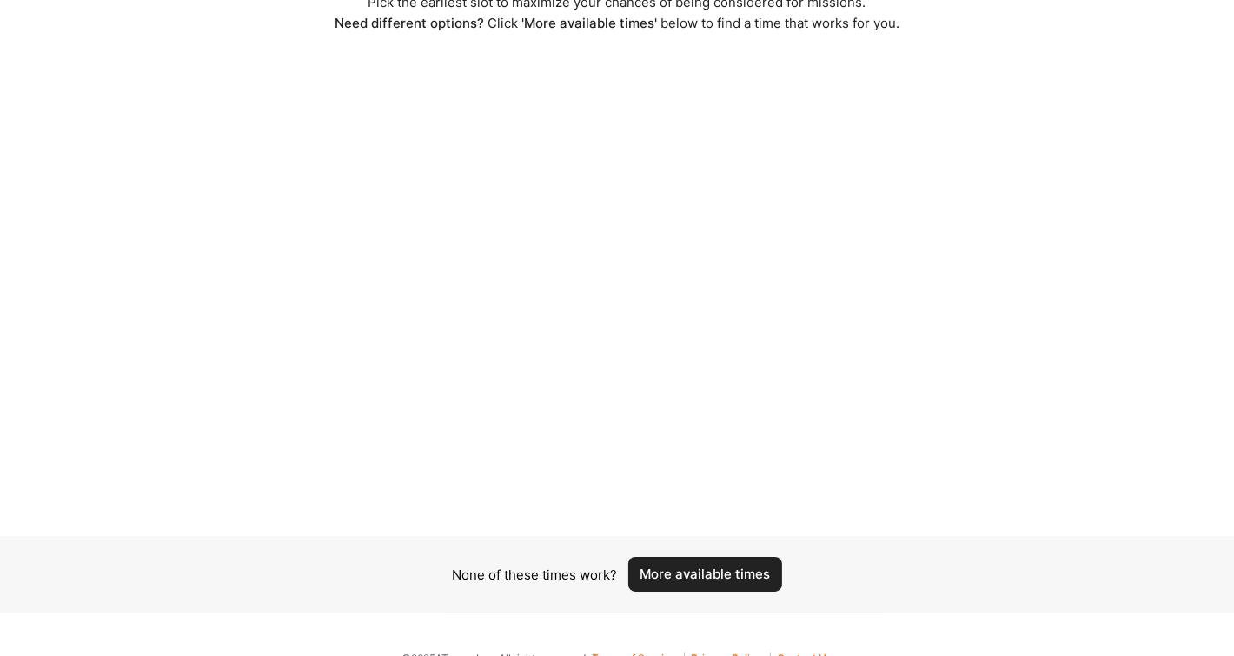
scroll to position [130, 0]
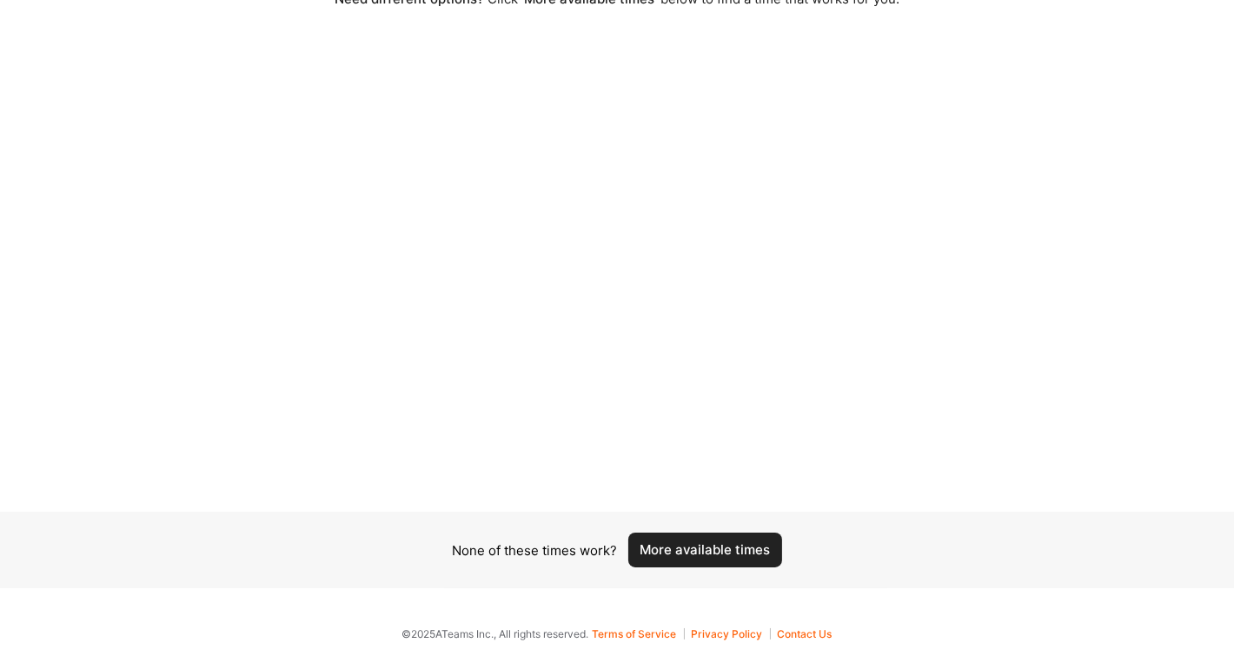
click at [709, 554] on button "More available times" at bounding box center [705, 550] width 154 height 35
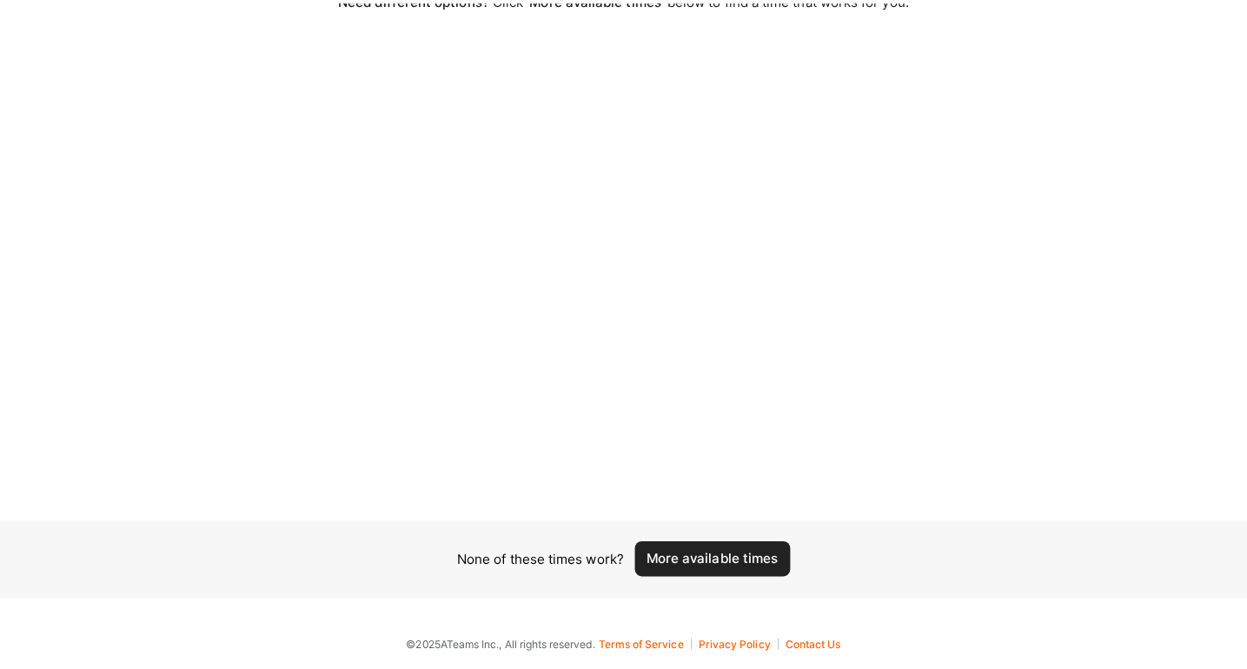
scroll to position [0, 0]
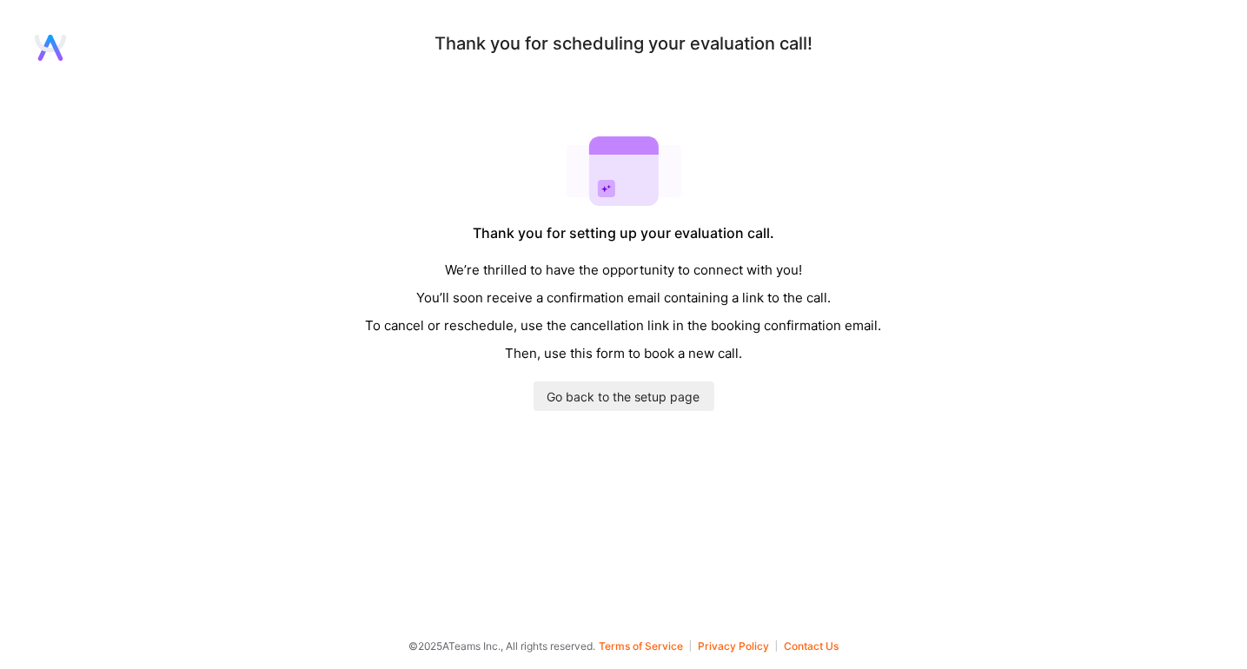
click at [61, 38] on icon at bounding box center [50, 48] width 31 height 26
click at [41, 47] on icon at bounding box center [50, 43] width 31 height 17
click at [577, 390] on link "Go back to the setup page" at bounding box center [624, 397] width 181 height 30
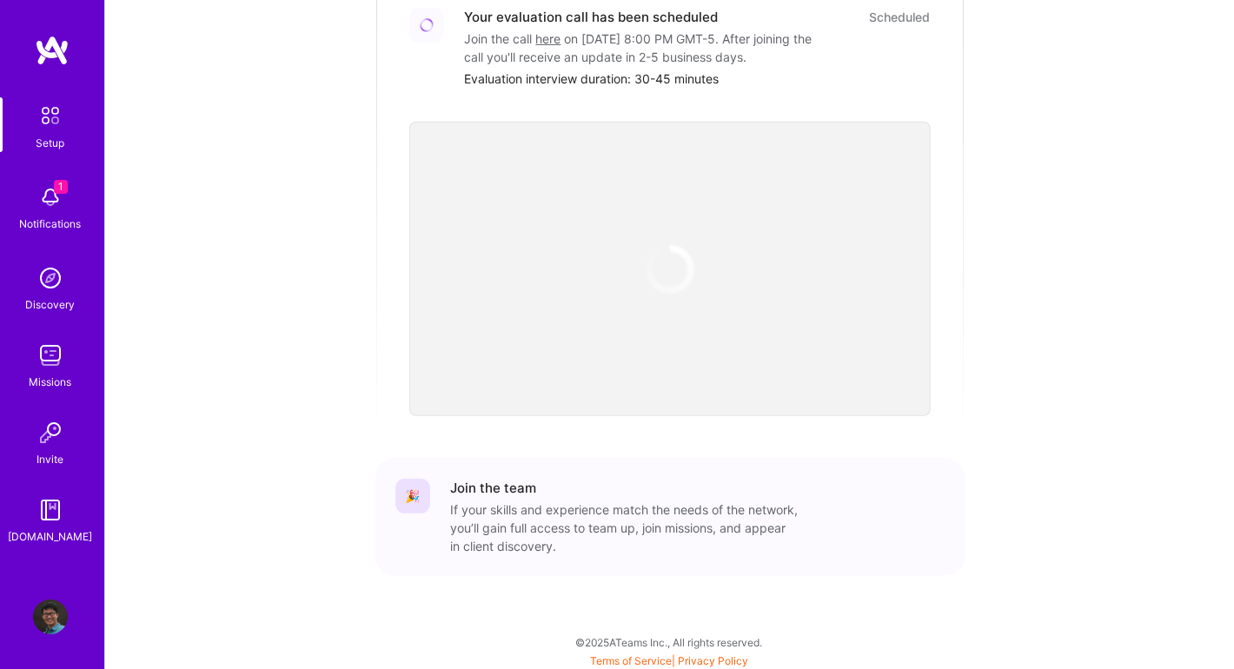
scroll to position [572, 0]
click at [667, 288] on img at bounding box center [670, 268] width 52 height 52
click at [52, 206] on img at bounding box center [50, 197] width 35 height 35
click at [43, 291] on img at bounding box center [50, 278] width 35 height 35
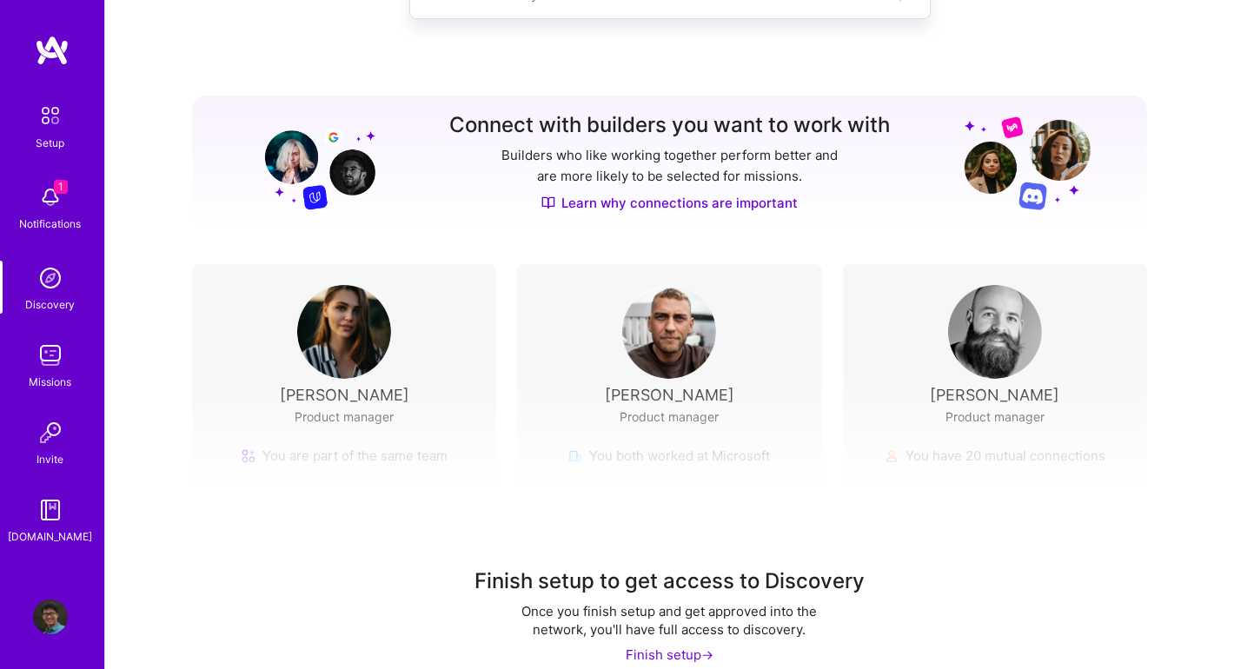
scroll to position [160, 0]
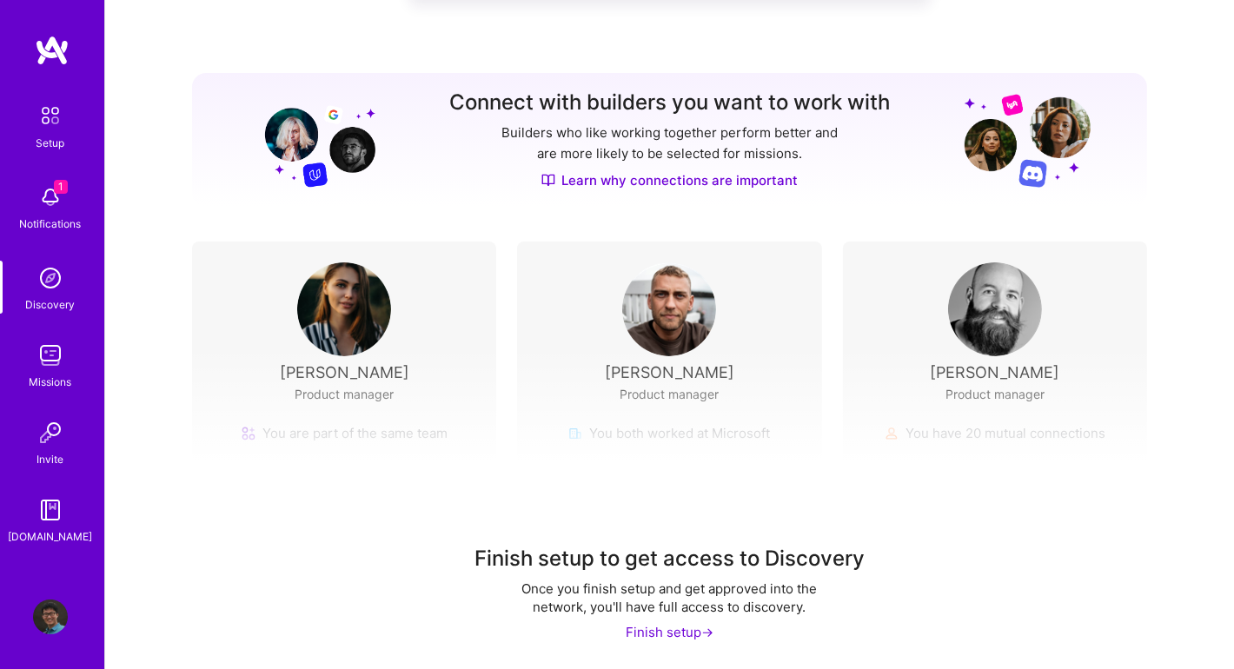
click at [54, 359] on img at bounding box center [50, 355] width 35 height 35
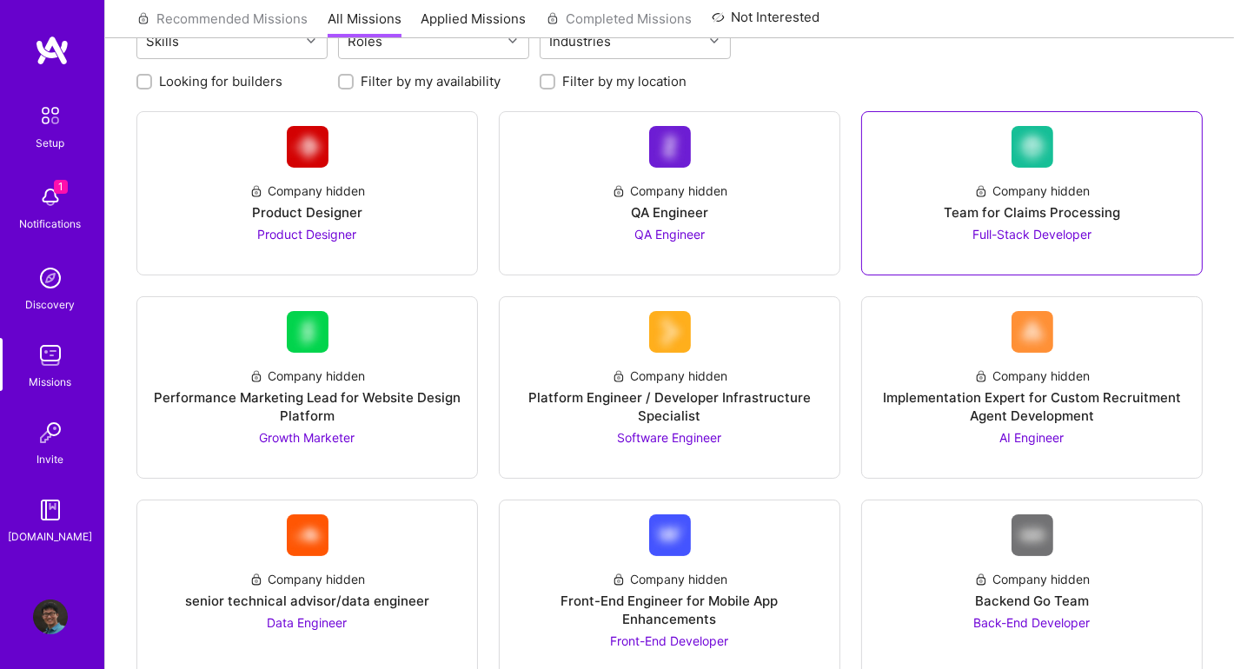
scroll to position [173, 0]
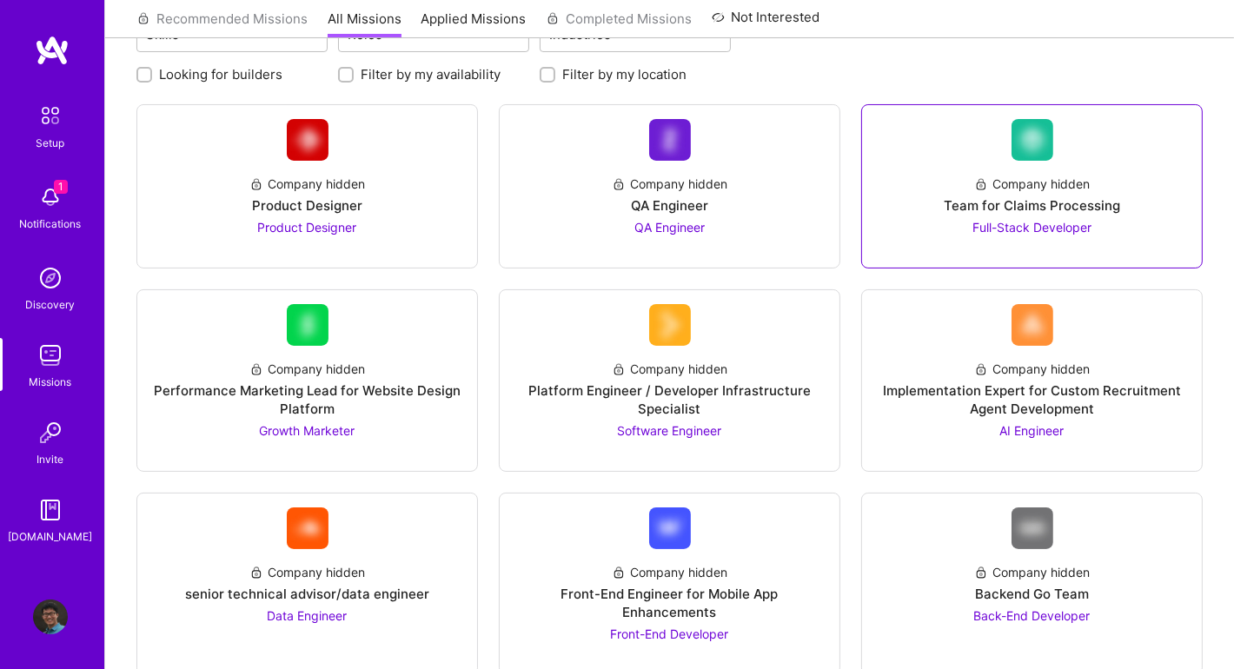
click at [1047, 226] on span "Full-Stack Developer" at bounding box center [1032, 227] width 119 height 15
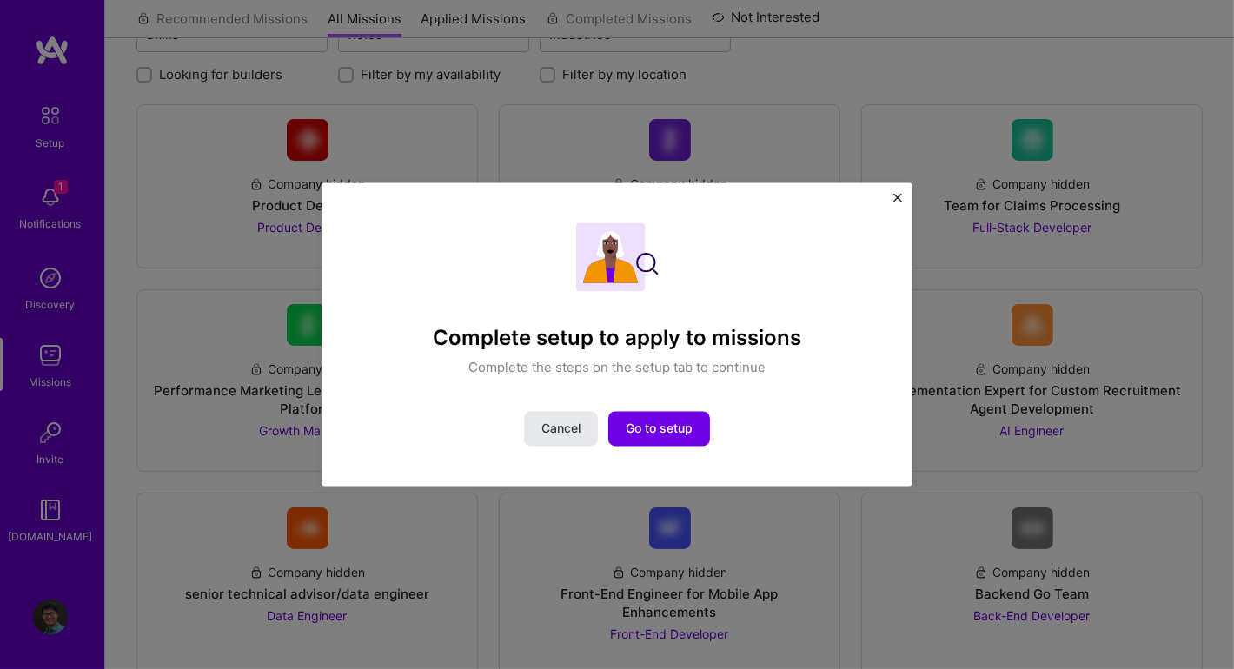
click at [567, 420] on span "Cancel" at bounding box center [560, 428] width 39 height 17
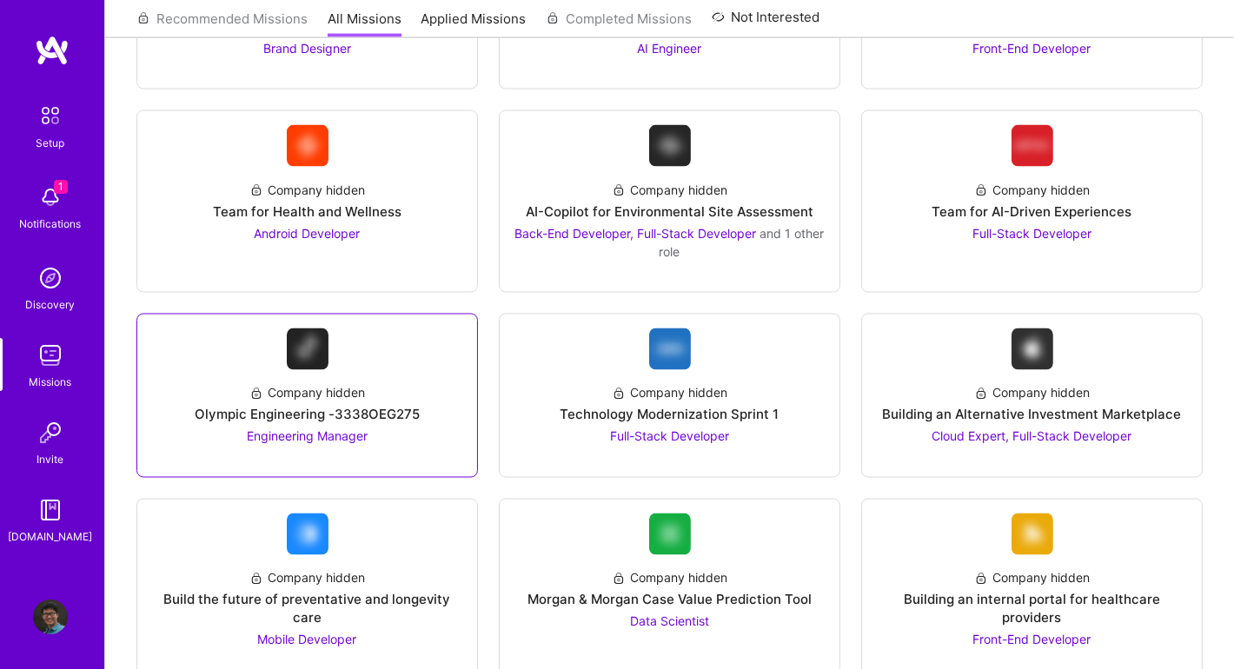
scroll to position [3311, 0]
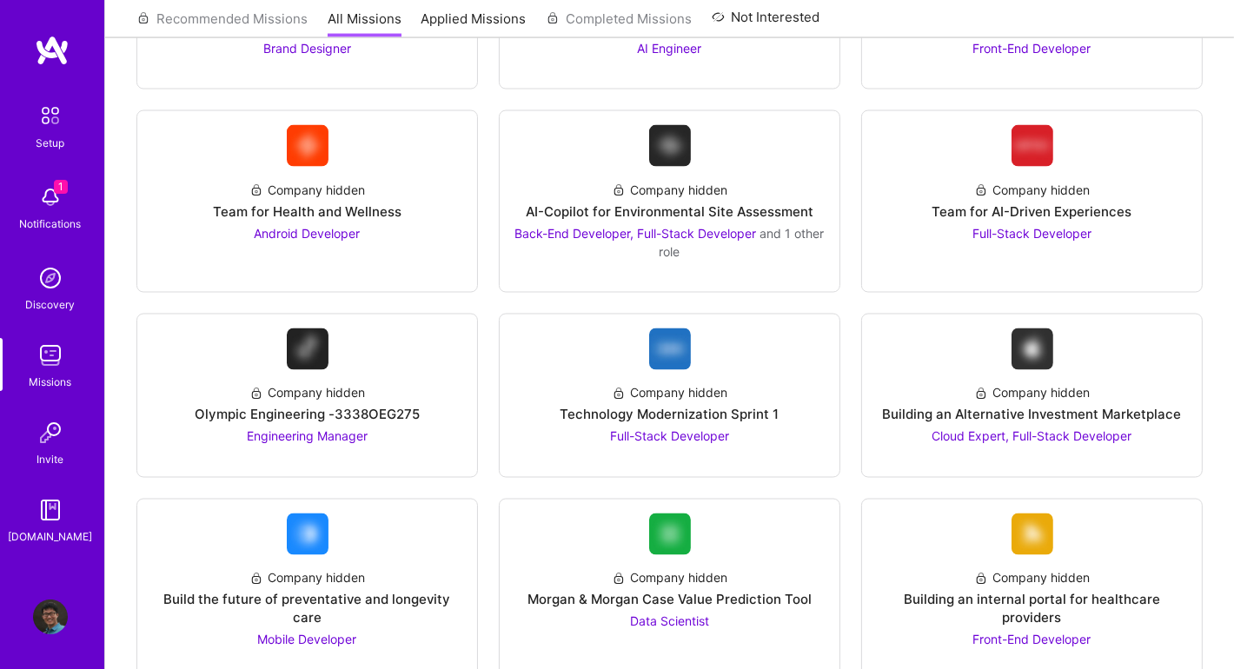
click at [53, 197] on img at bounding box center [50, 197] width 35 height 35
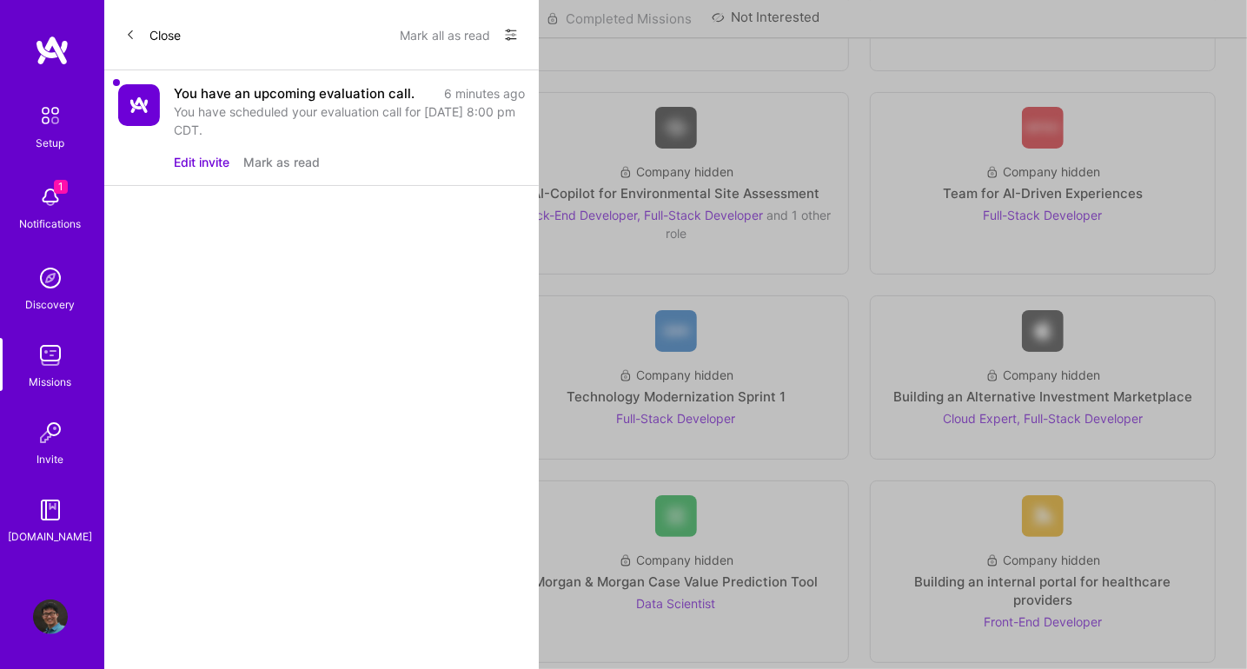
click at [394, 115] on div "You have scheduled your evaluation call for Aug 19, 2025 at 8:00 pm CDT." at bounding box center [349, 121] width 351 height 37
click at [262, 116] on div "You have scheduled your evaluation call for Aug 19, 2025 at 8:00 pm CDT." at bounding box center [349, 121] width 351 height 37
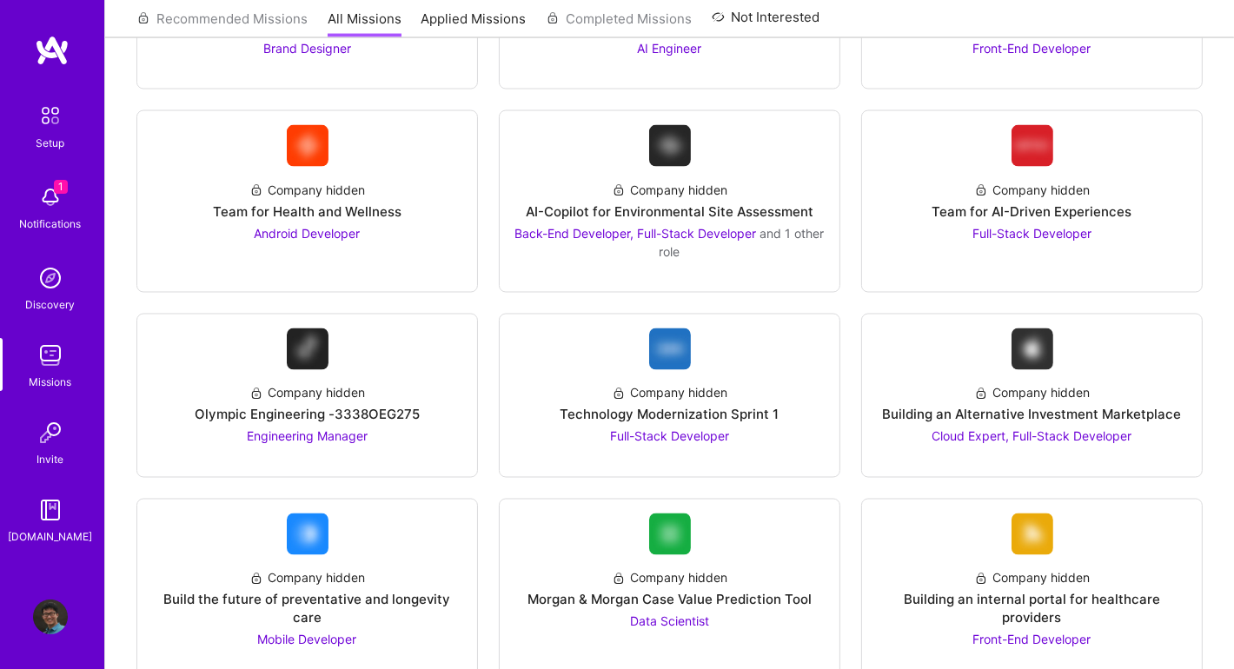
click at [50, 438] on img at bounding box center [50, 432] width 35 height 35
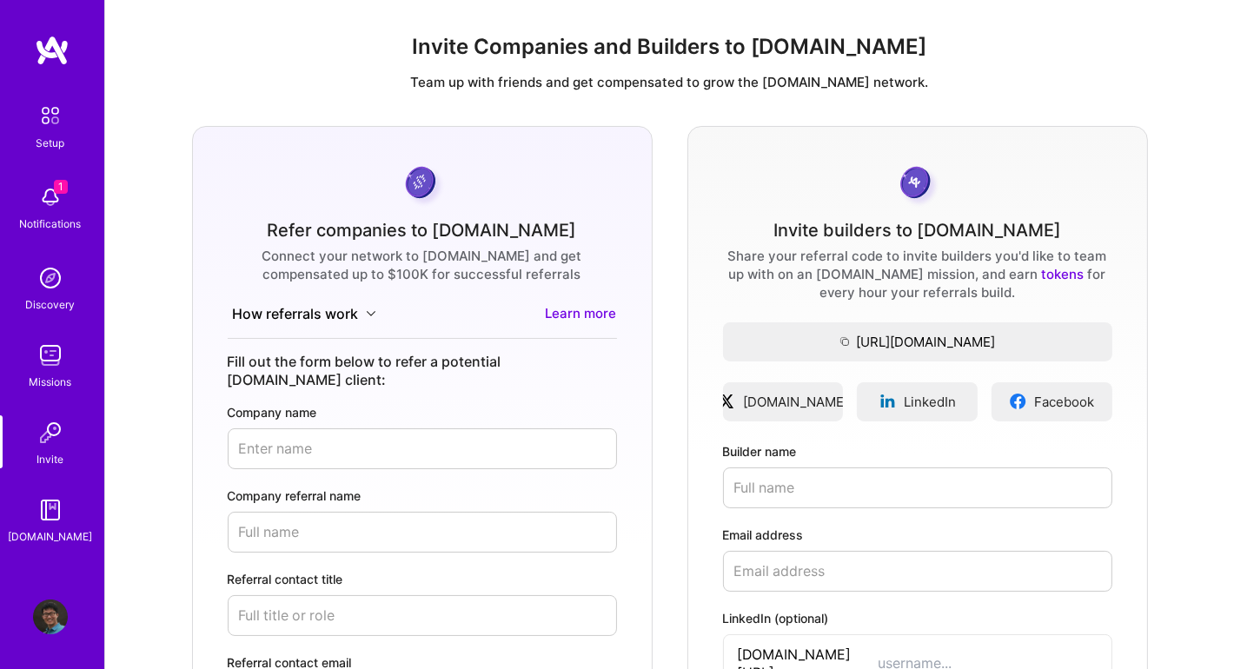
click at [29, 129] on link "Setup" at bounding box center [51, 124] width 108 height 55
